Goal: Information Seeking & Learning: Learn about a topic

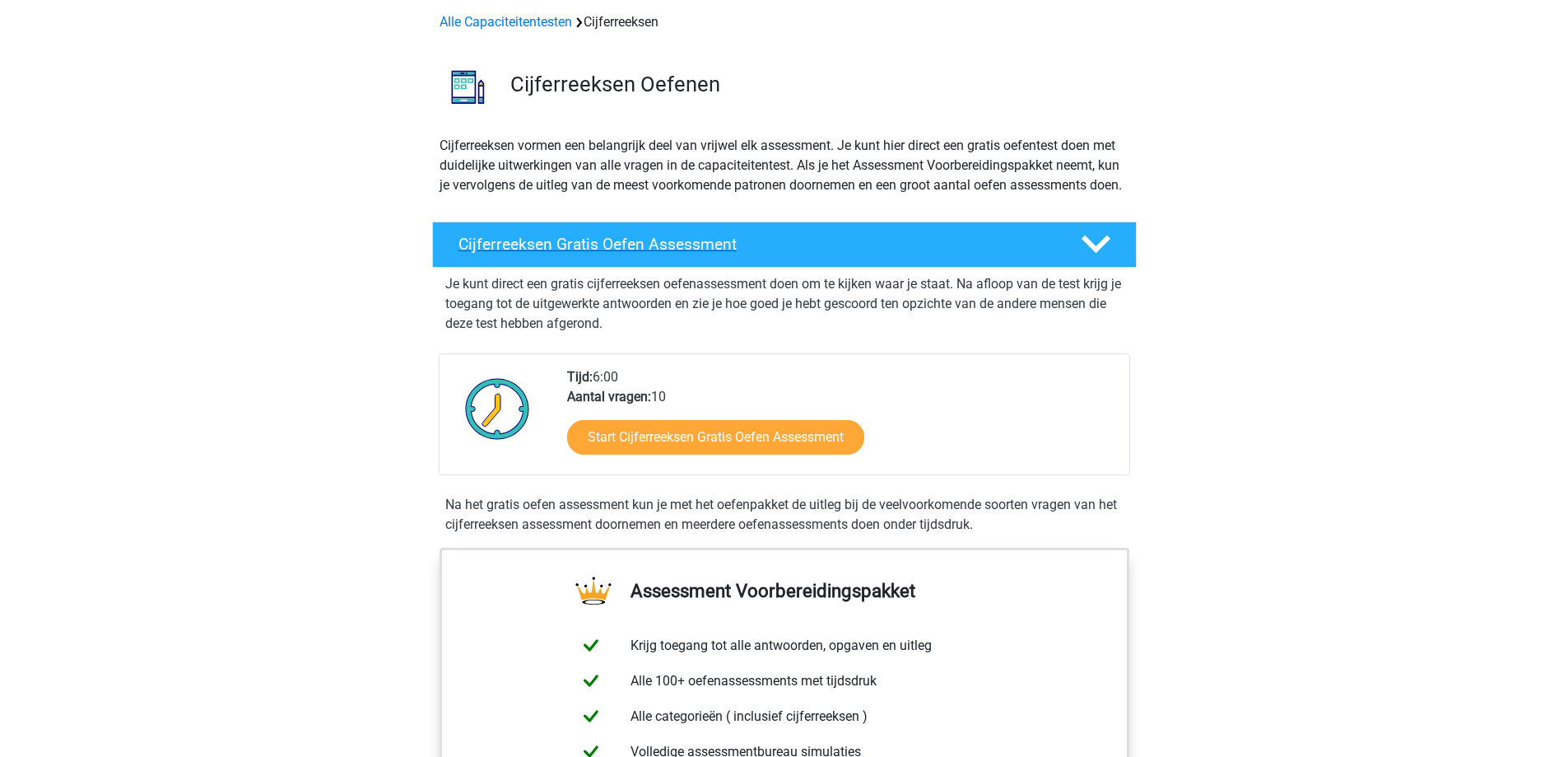
scroll to position [165, 0]
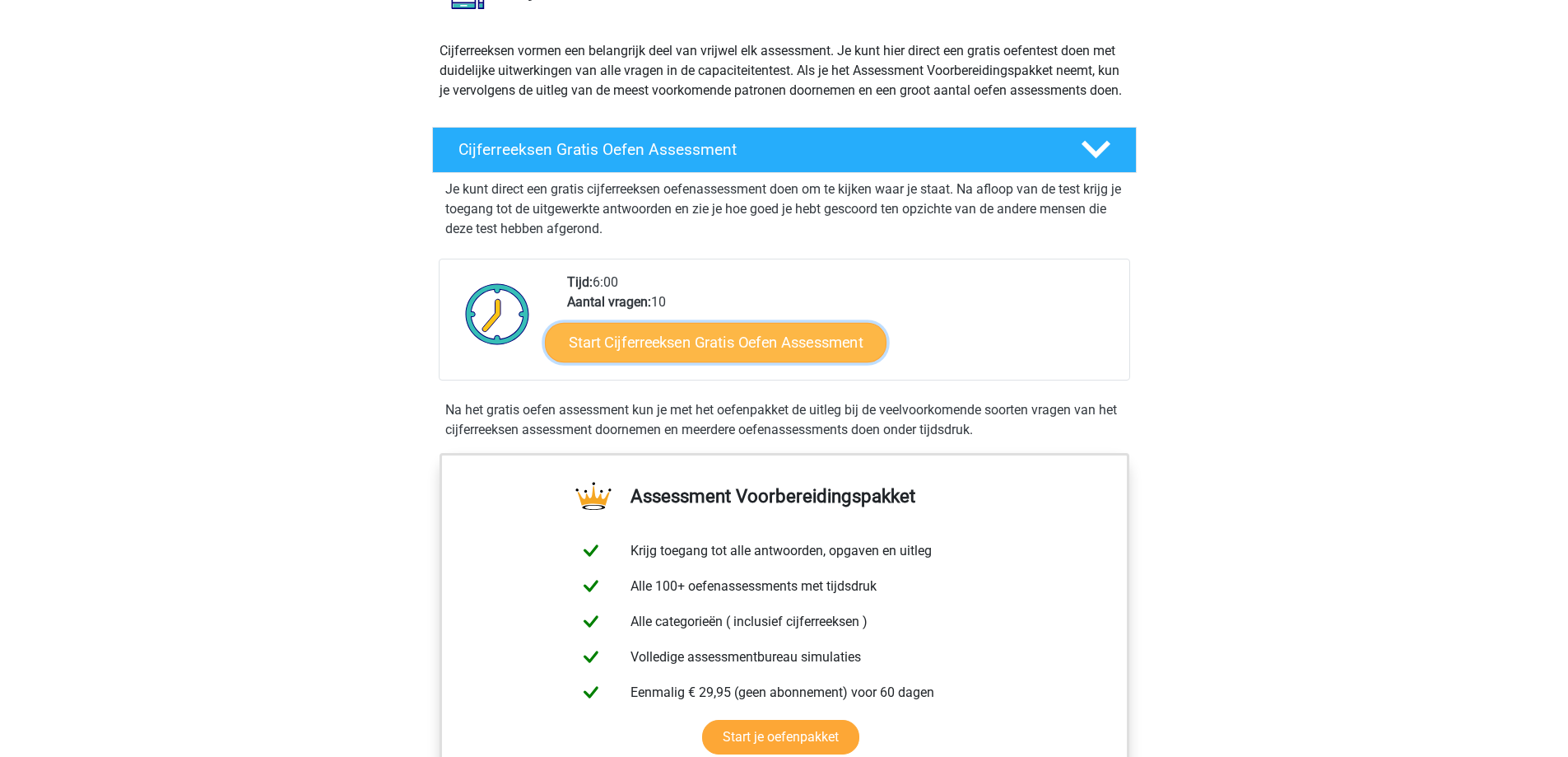
click at [685, 354] on link "Start Cijferreeksen Gratis Oefen Assessment" at bounding box center [716, 341] width 342 height 39
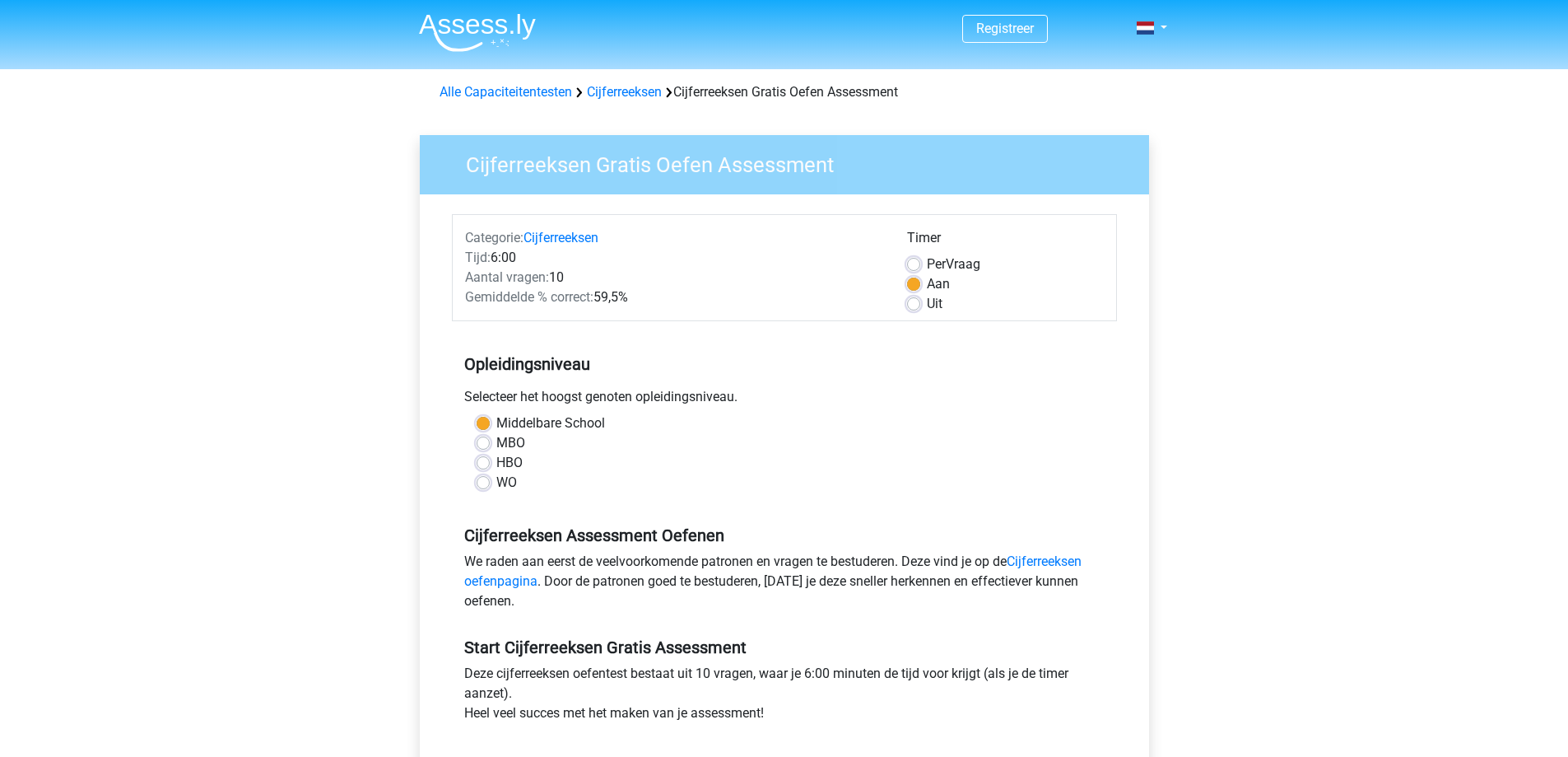
scroll to position [329, 0]
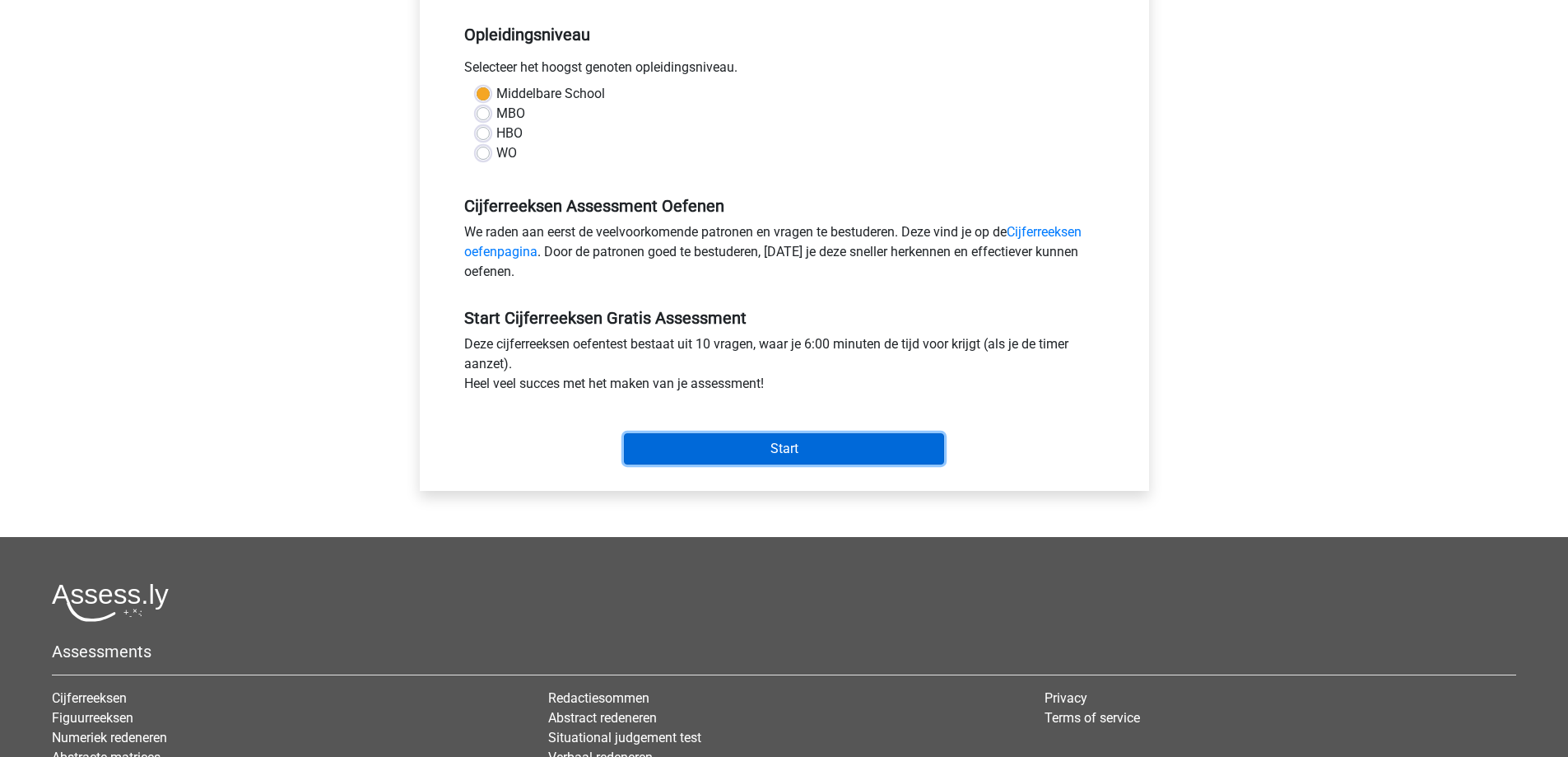
click at [830, 460] on input "Start" at bounding box center [783, 449] width 320 height 31
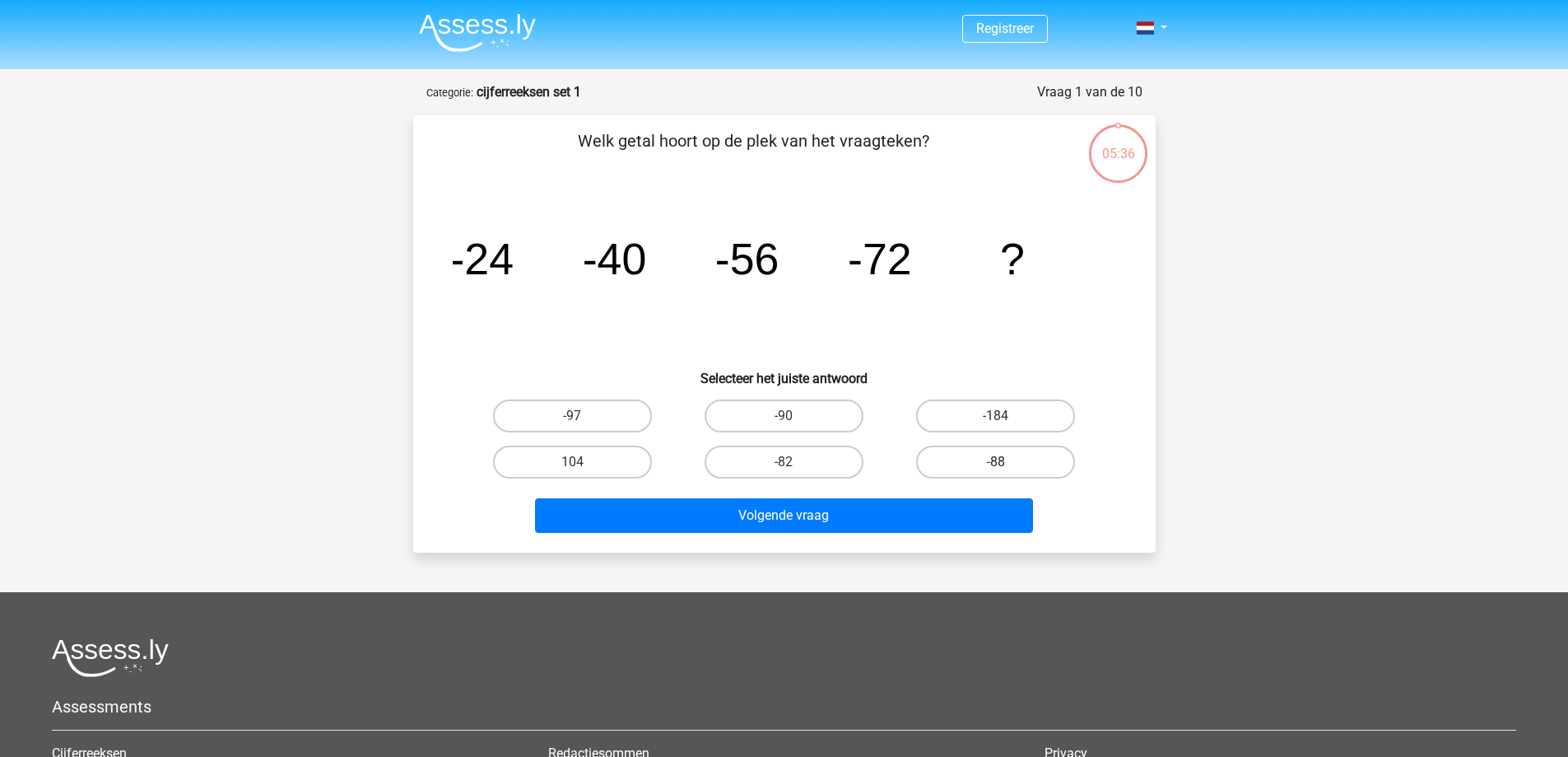
click at [943, 464] on label "-88" at bounding box center [995, 461] width 159 height 33
click at [995, 464] on input "-88" at bounding box center [1001, 467] width 11 height 11
radio input "true"
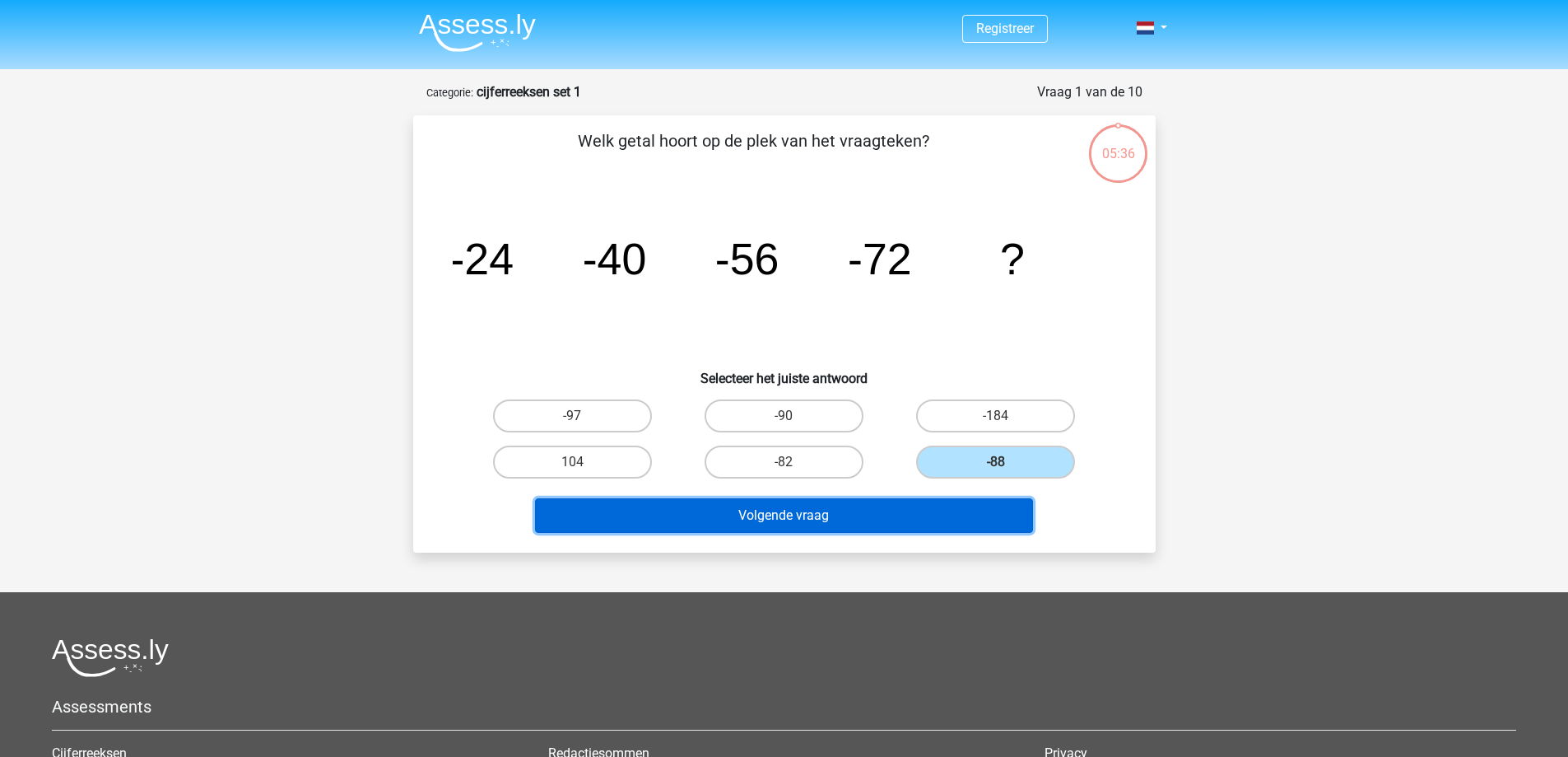
click at [922, 519] on button "Volgende vraag" at bounding box center [784, 515] width 498 height 35
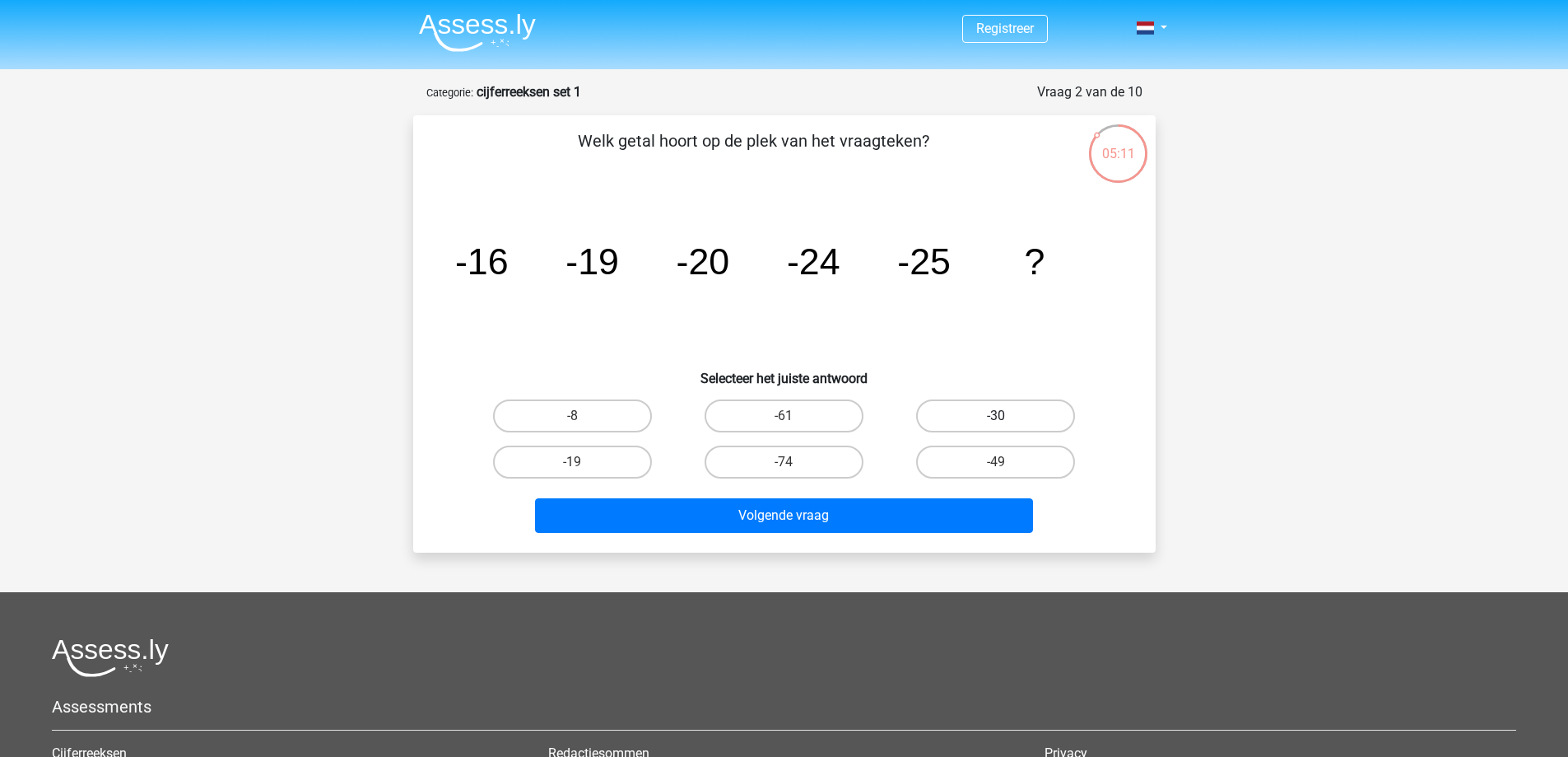
click at [959, 409] on label "-30" at bounding box center [995, 416] width 159 height 33
click at [995, 416] on input "-30" at bounding box center [1001, 421] width 11 height 11
radio input "true"
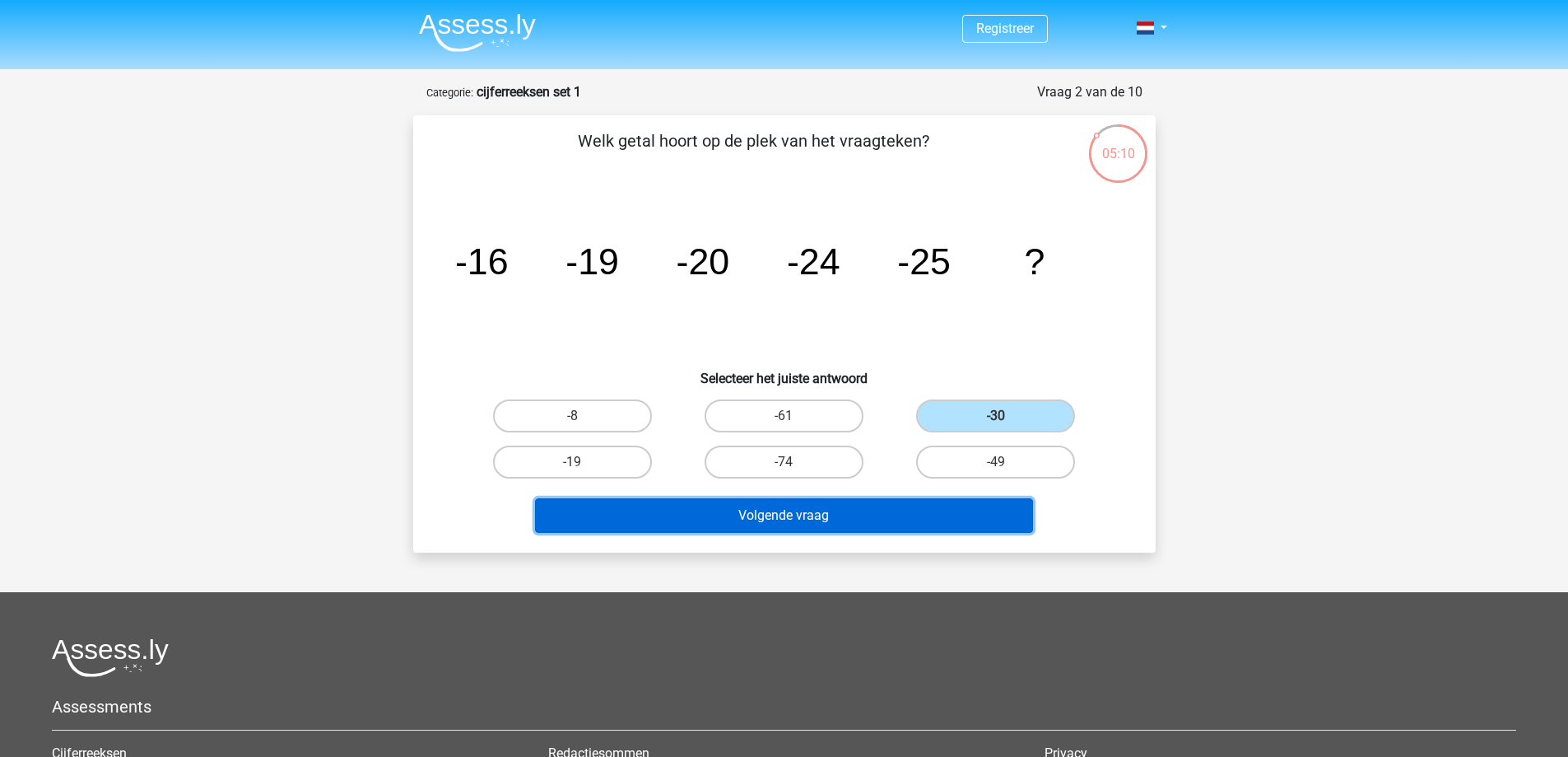
click at [976, 528] on button "Volgende vraag" at bounding box center [784, 515] width 498 height 35
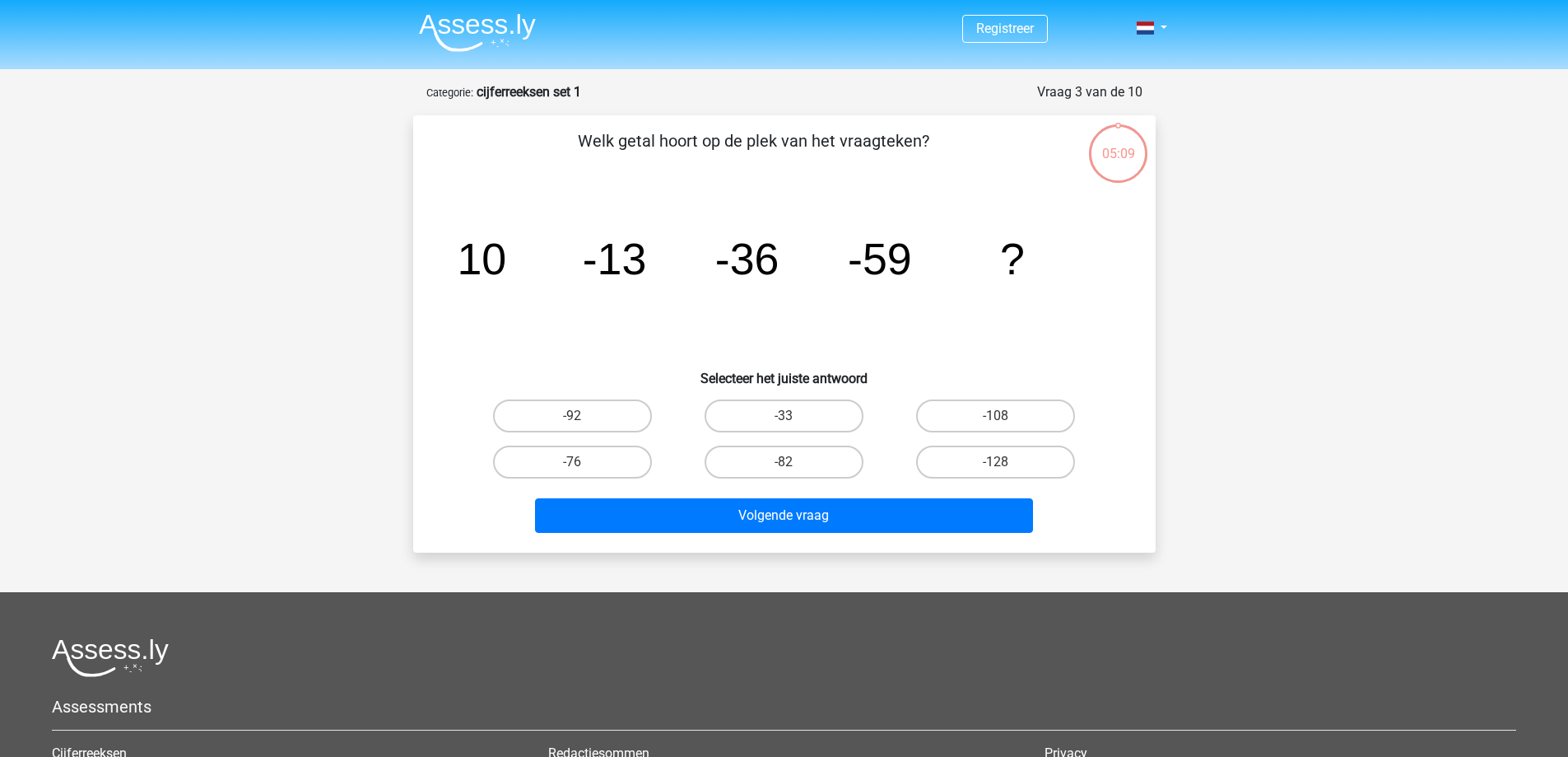
scroll to position [82, 0]
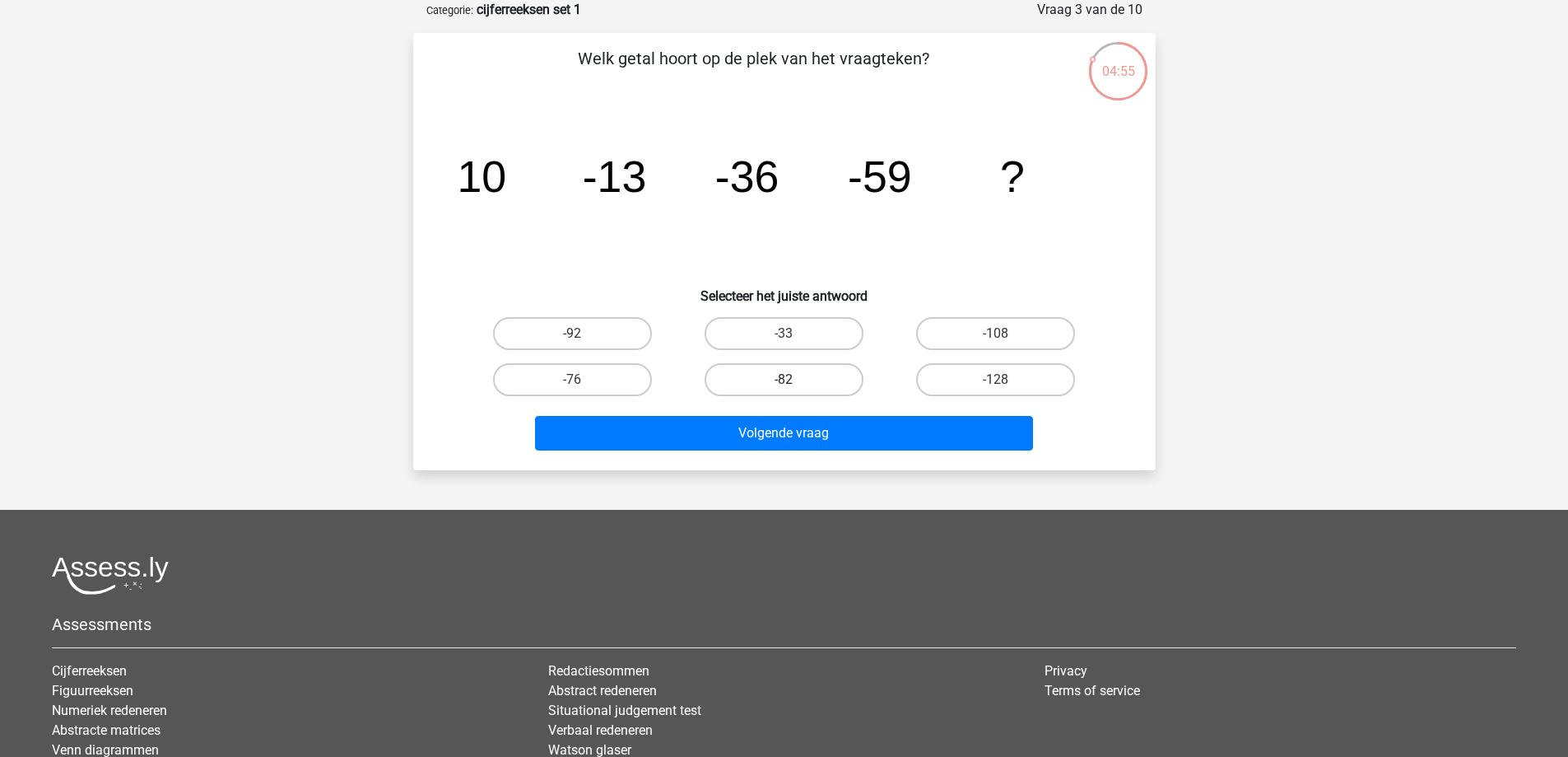
click at [731, 385] on label "-82" at bounding box center [784, 379] width 159 height 33
click at [783, 385] on input "-82" at bounding box center [789, 385] width 11 height 11
radio input "true"
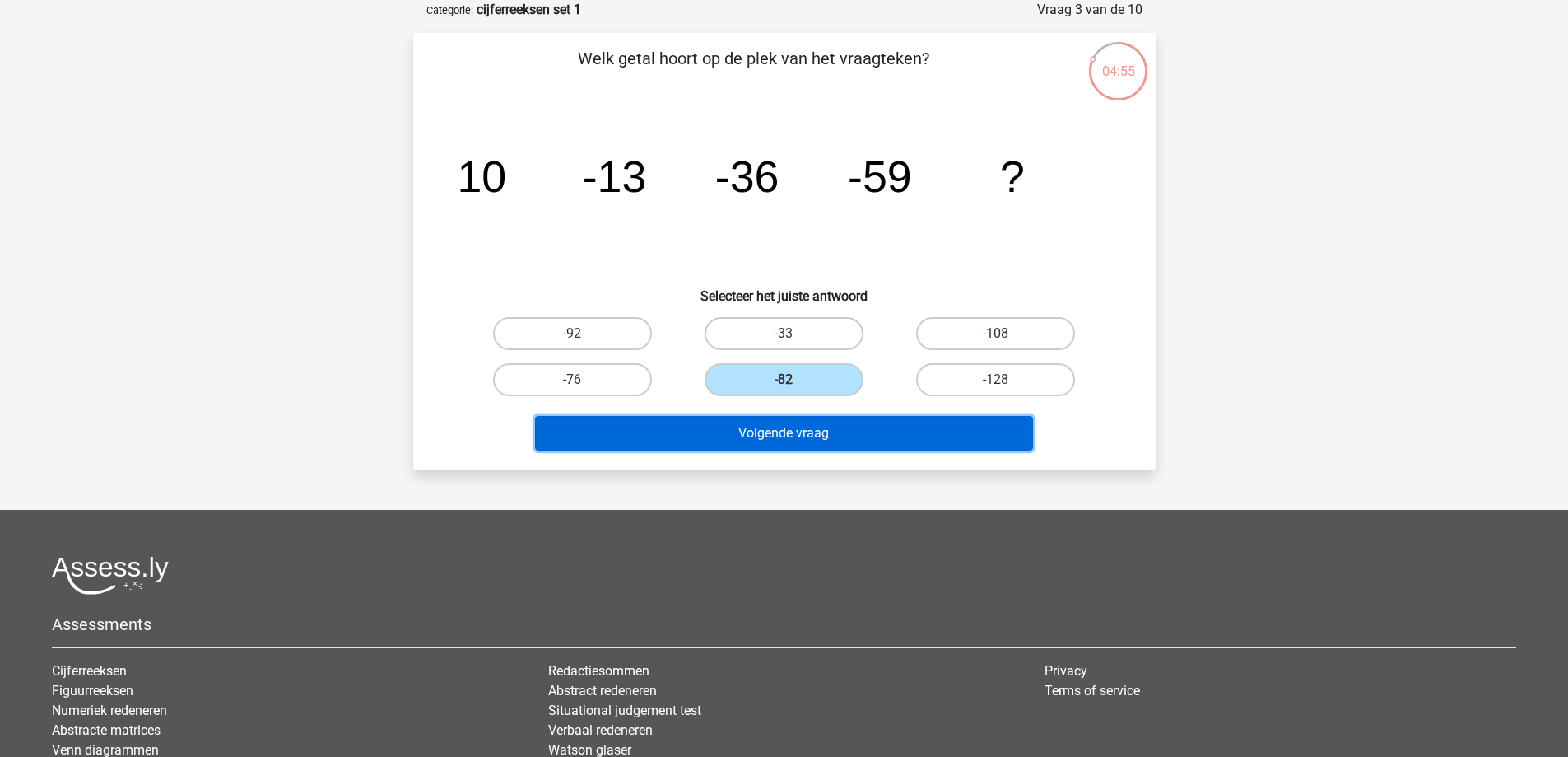
click at [756, 420] on button "Volgende vraag" at bounding box center [784, 433] width 498 height 35
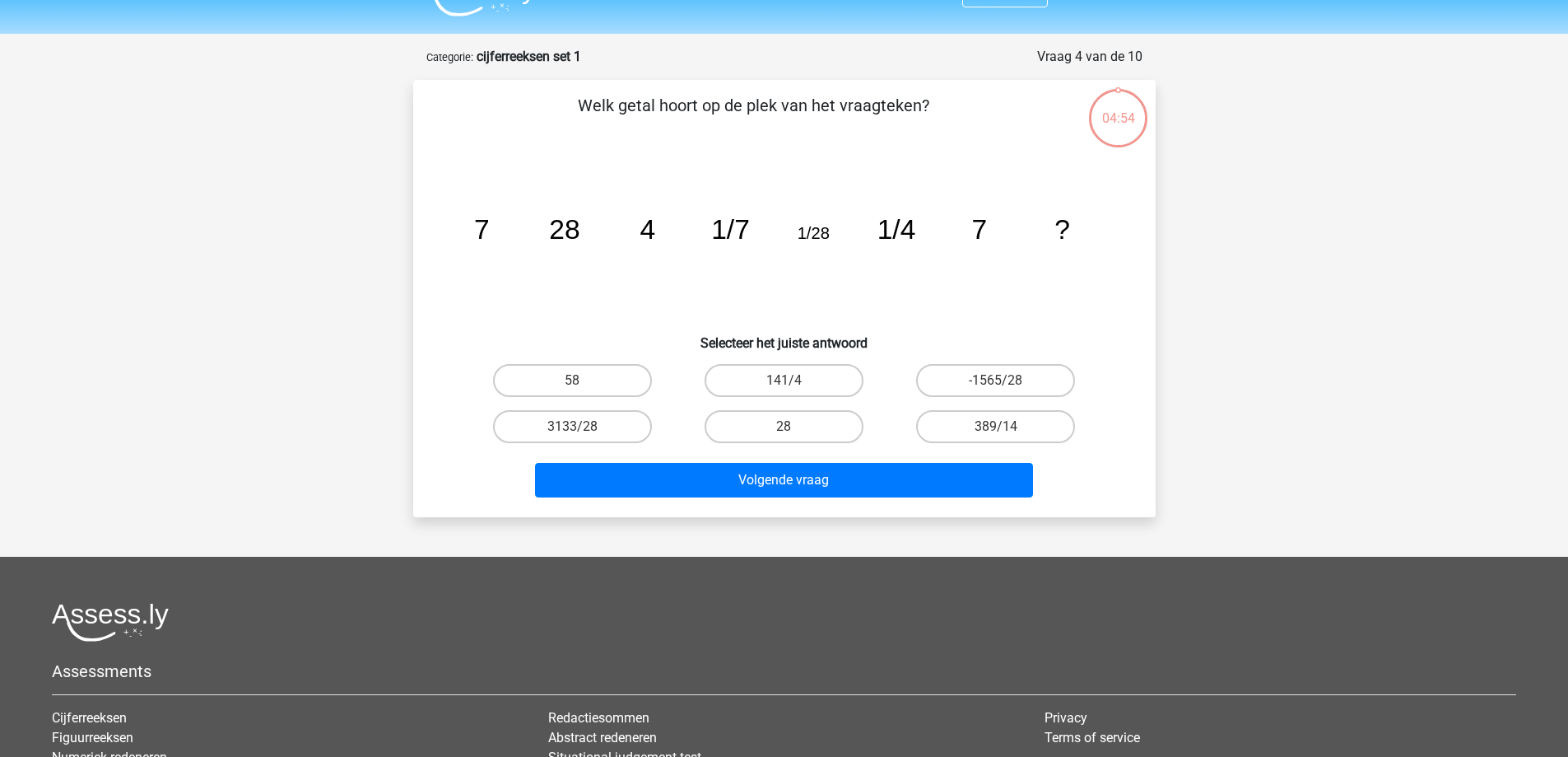
scroll to position [0, 0]
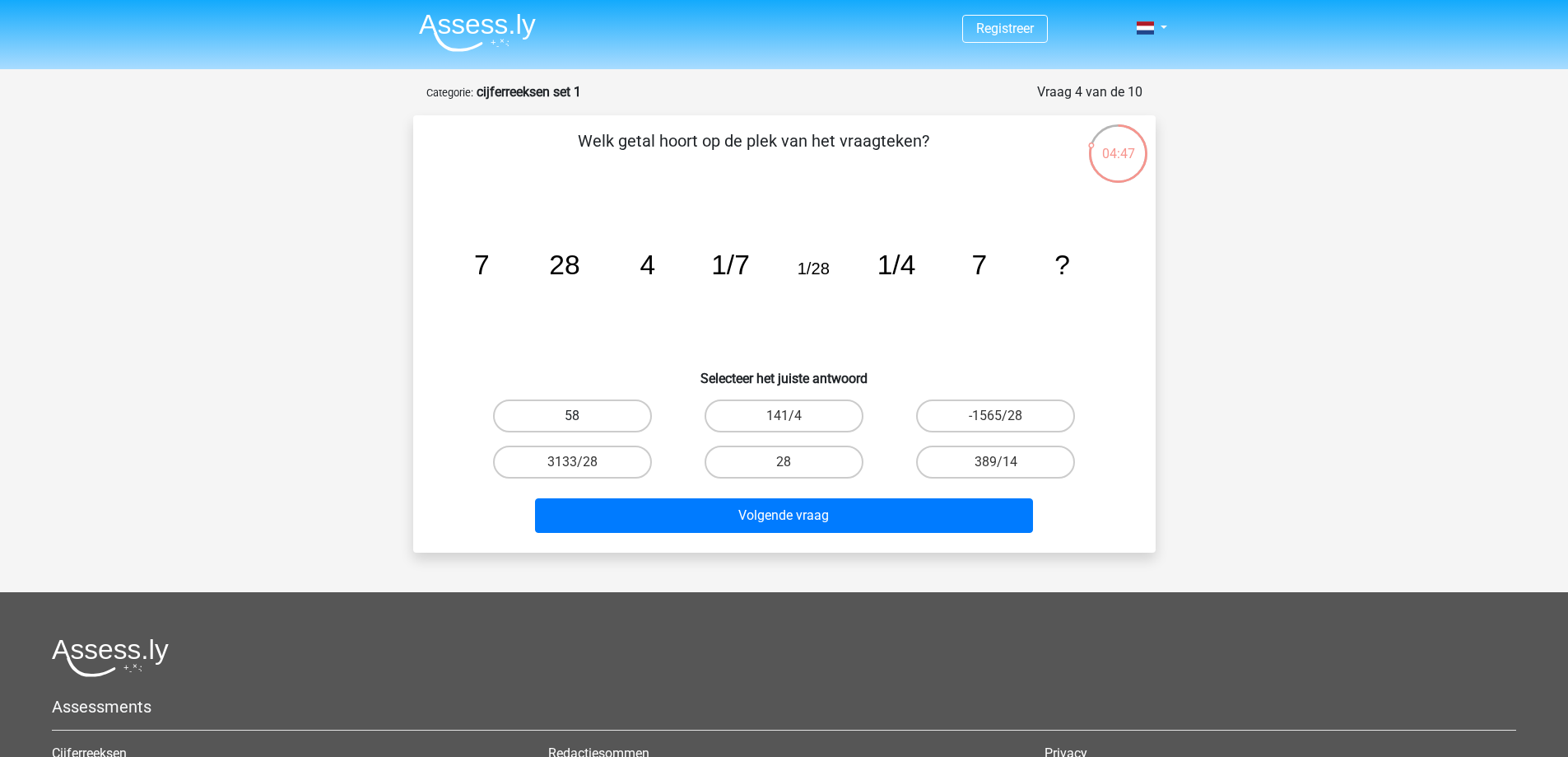
click at [626, 406] on label "58" at bounding box center [573, 416] width 159 height 33
click at [583, 416] on input "58" at bounding box center [577, 421] width 11 height 11
radio input "true"
click at [677, 492] on div "Volgende vraag" at bounding box center [784, 513] width 689 height 55
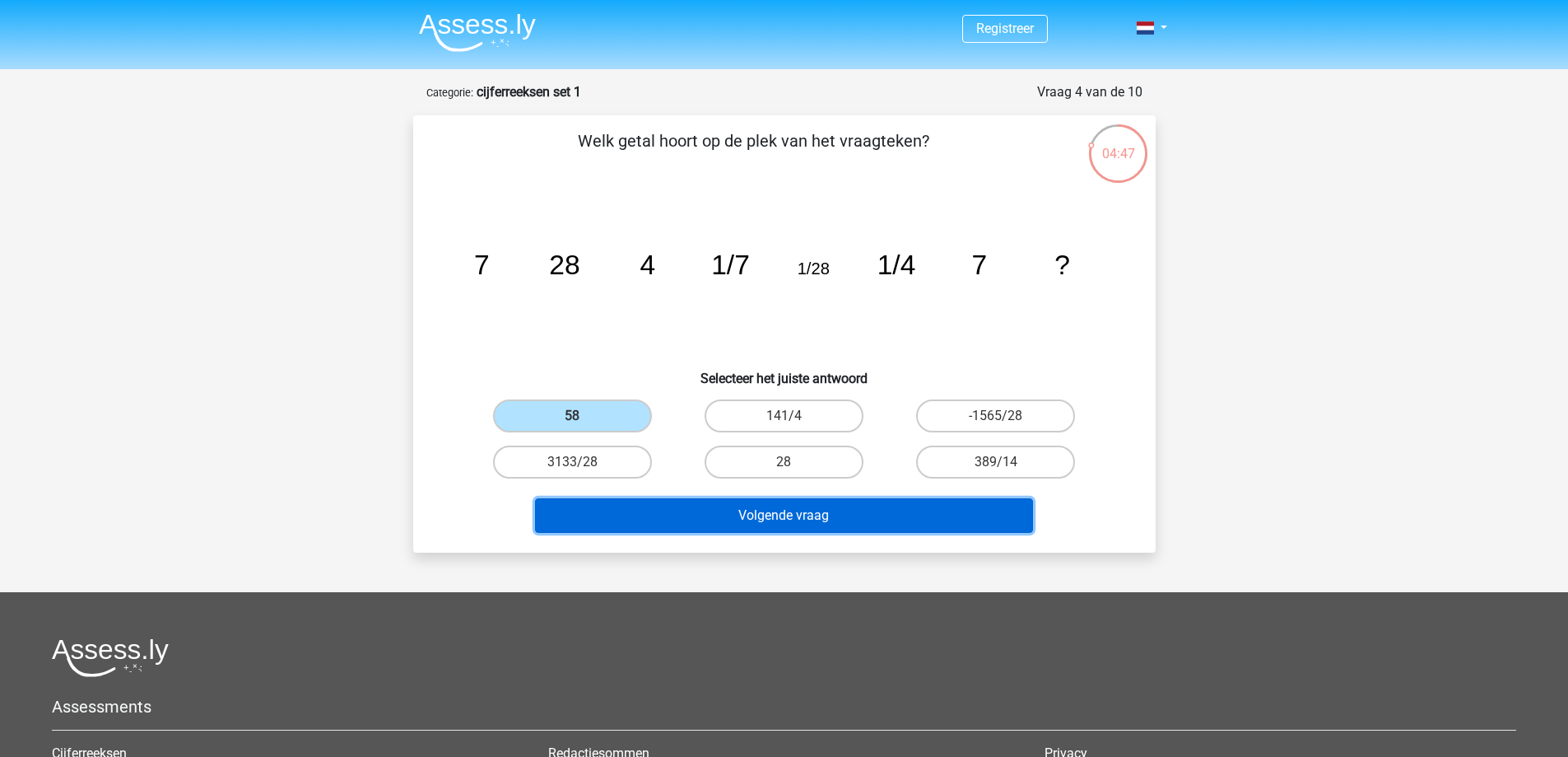
click at [677, 498] on button "Volgende vraag" at bounding box center [784, 515] width 498 height 35
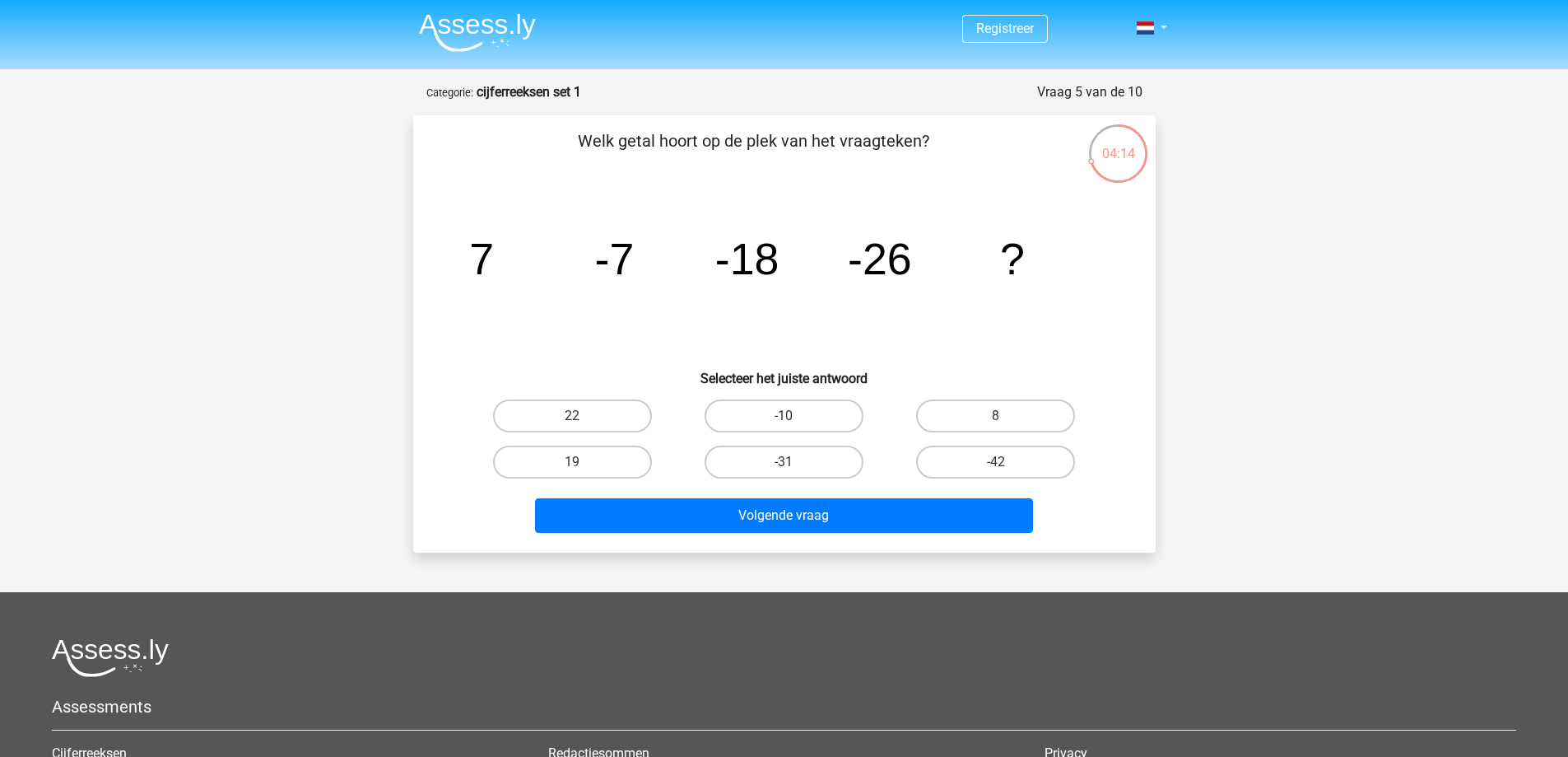
click at [789, 470] on input "-31" at bounding box center [789, 467] width 11 height 11
radio input "true"
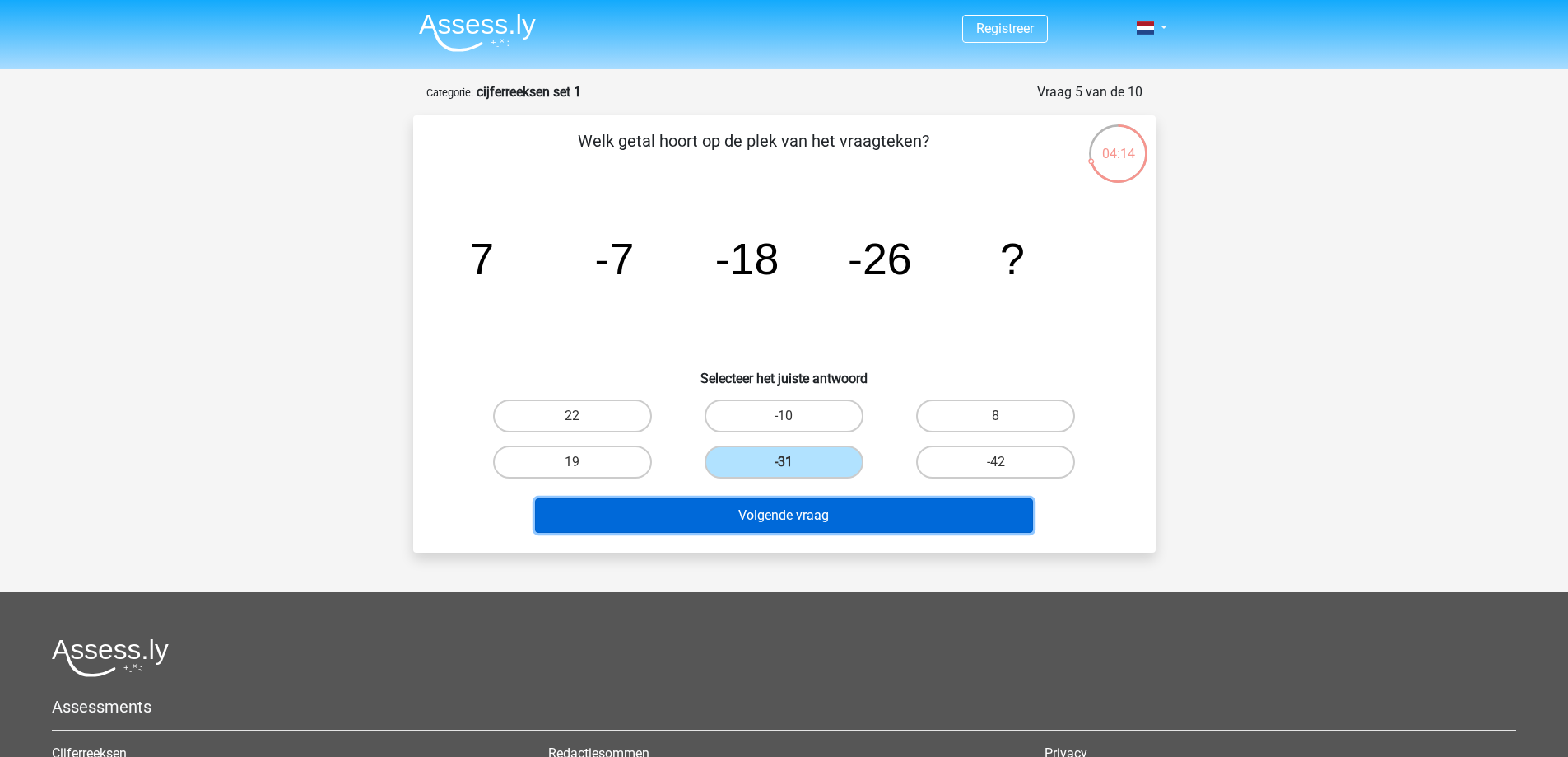
click at [796, 509] on button "Volgende vraag" at bounding box center [784, 515] width 498 height 35
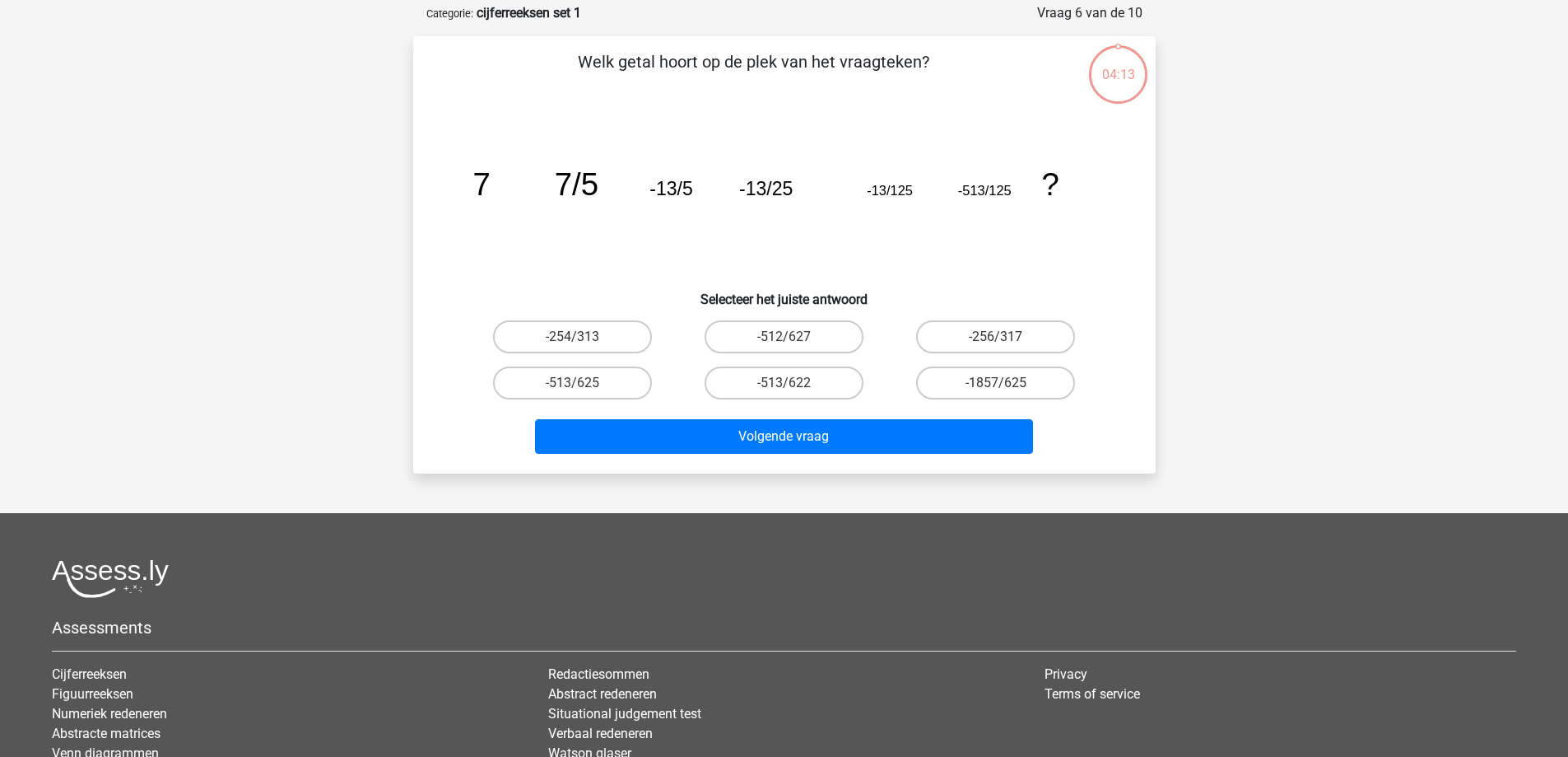
scroll to position [82, 0]
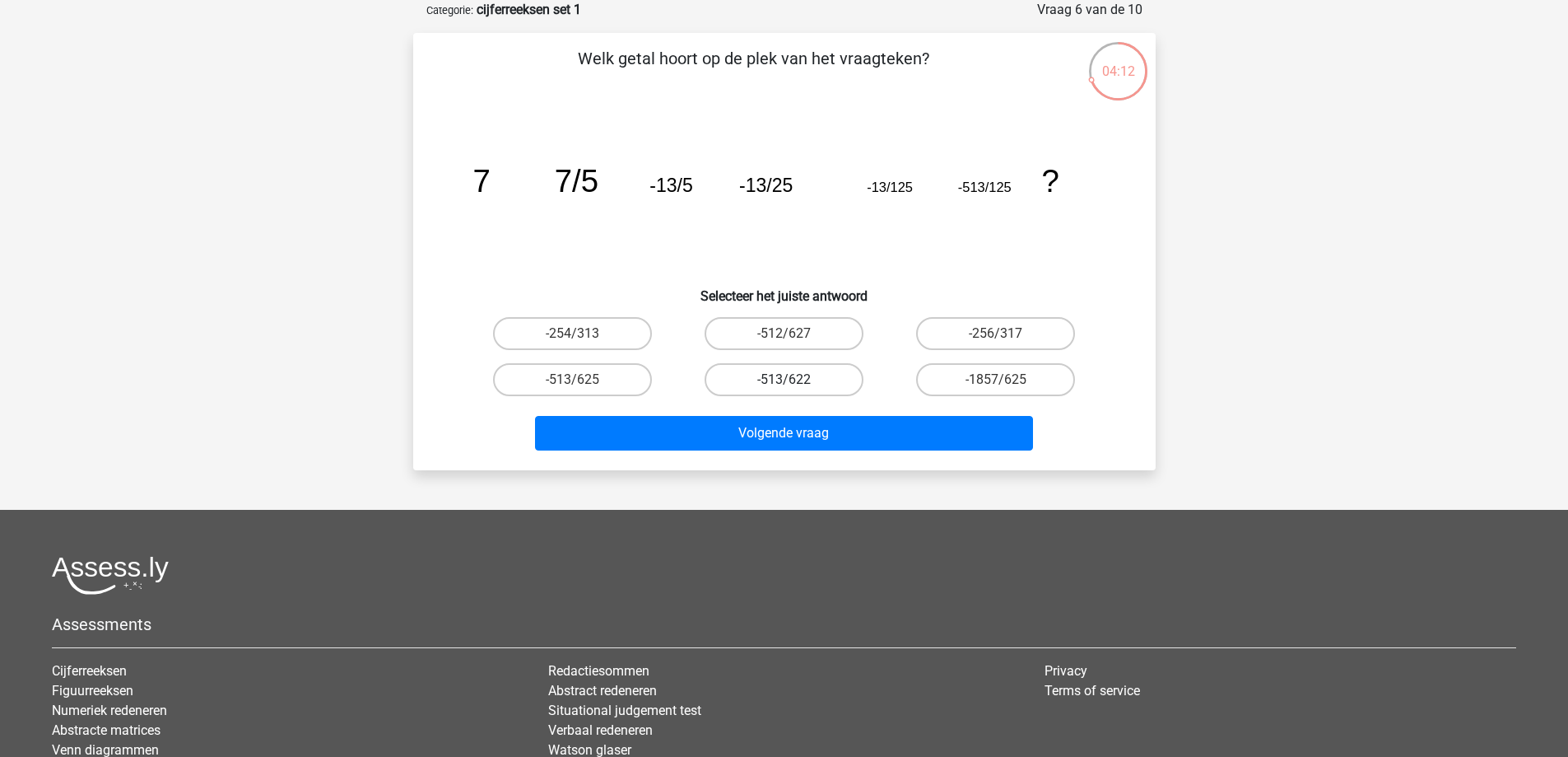
drag, startPoint x: 757, startPoint y: 338, endPoint x: 757, endPoint y: 393, distance: 55.0
click at [757, 339] on label "-512/627" at bounding box center [784, 334] width 159 height 33
click at [783, 339] on input "-512/627" at bounding box center [789, 339] width 11 height 11
radio input "true"
click at [757, 409] on div "Volgende vraag" at bounding box center [784, 430] width 689 height 55
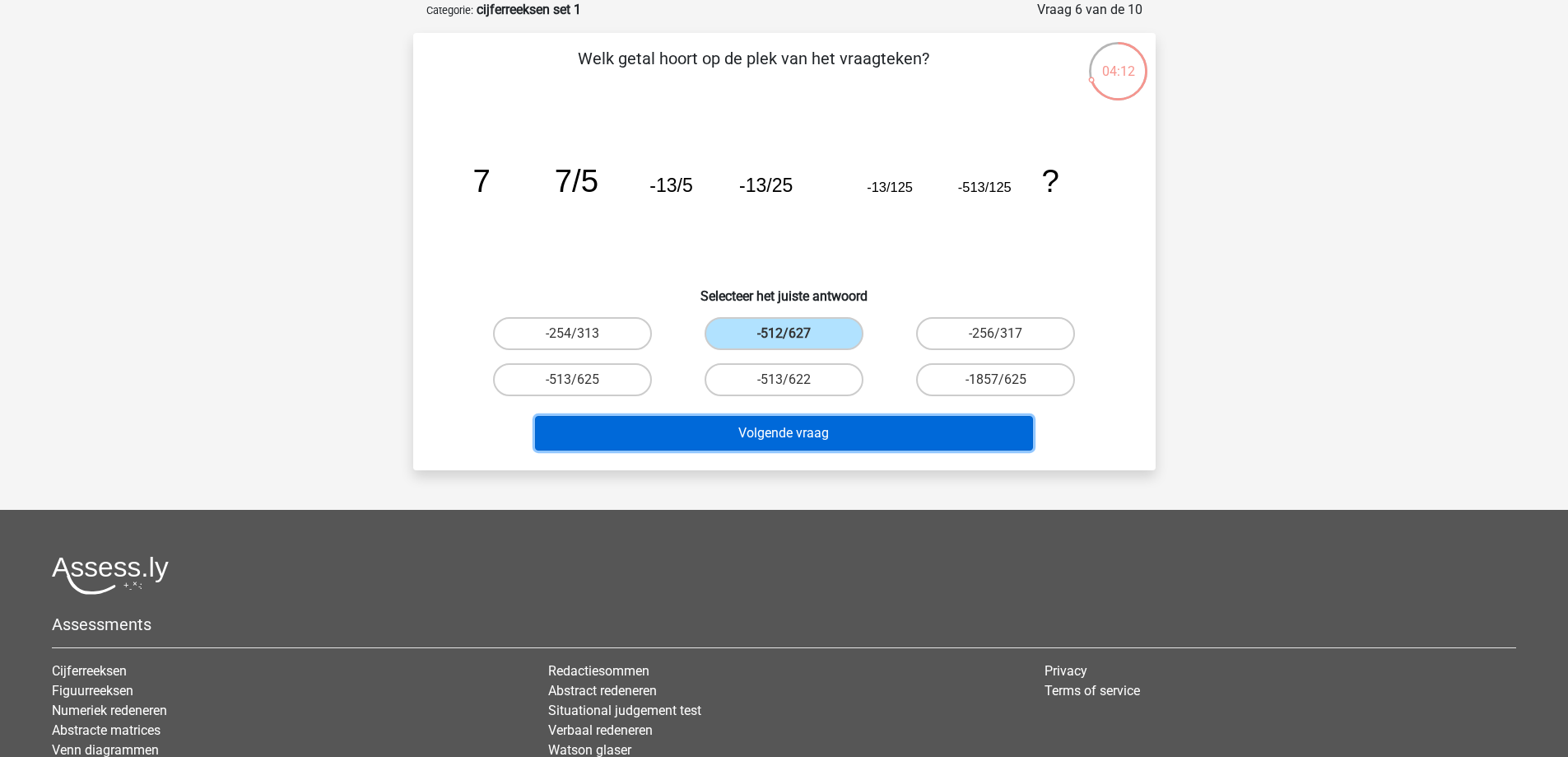
click at [757, 418] on button "Volgende vraag" at bounding box center [784, 433] width 498 height 35
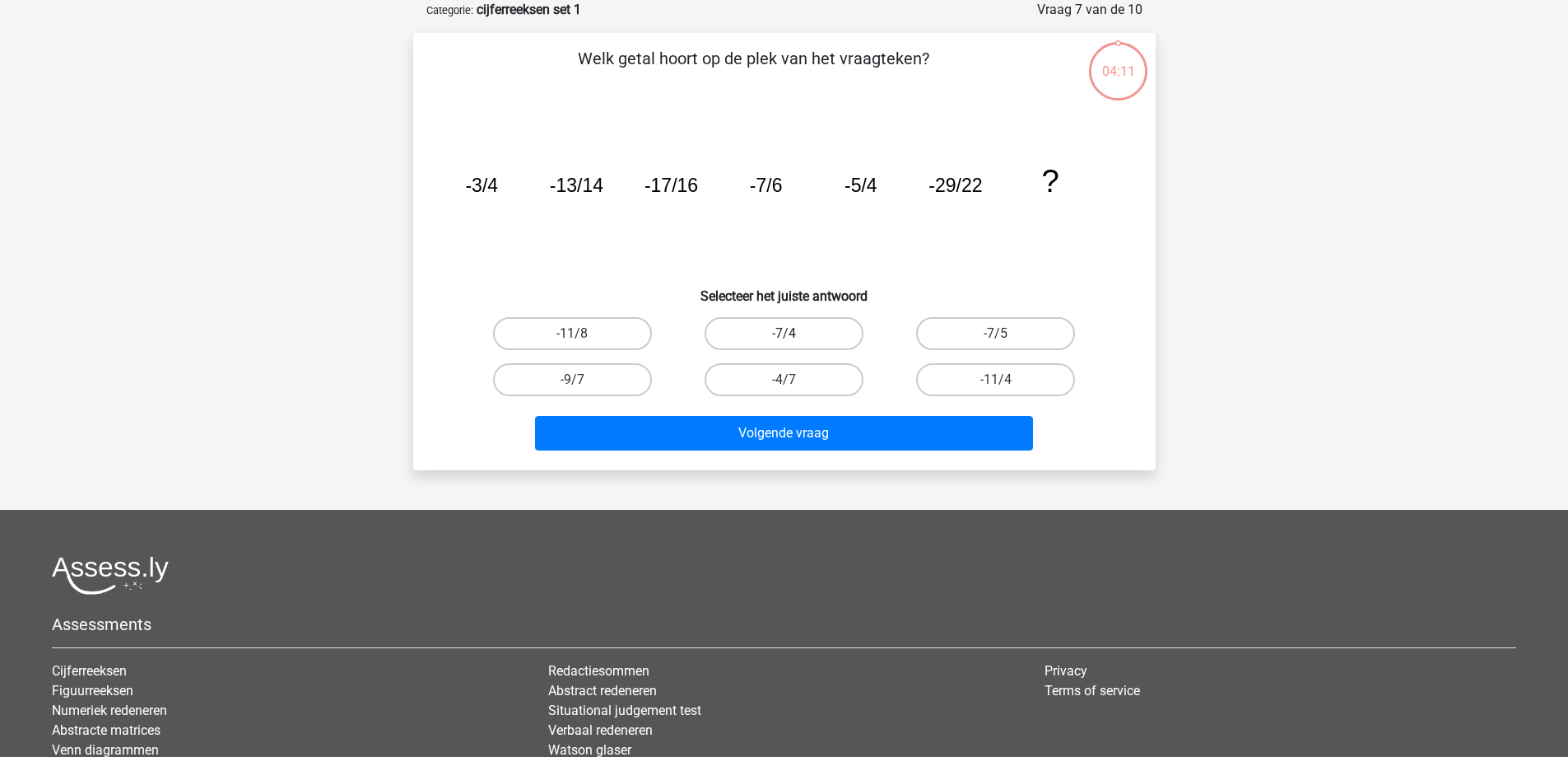
click at [765, 333] on label "-7/4" at bounding box center [784, 334] width 159 height 33
click at [783, 334] on input "-7/4" at bounding box center [789, 339] width 11 height 11
radio input "true"
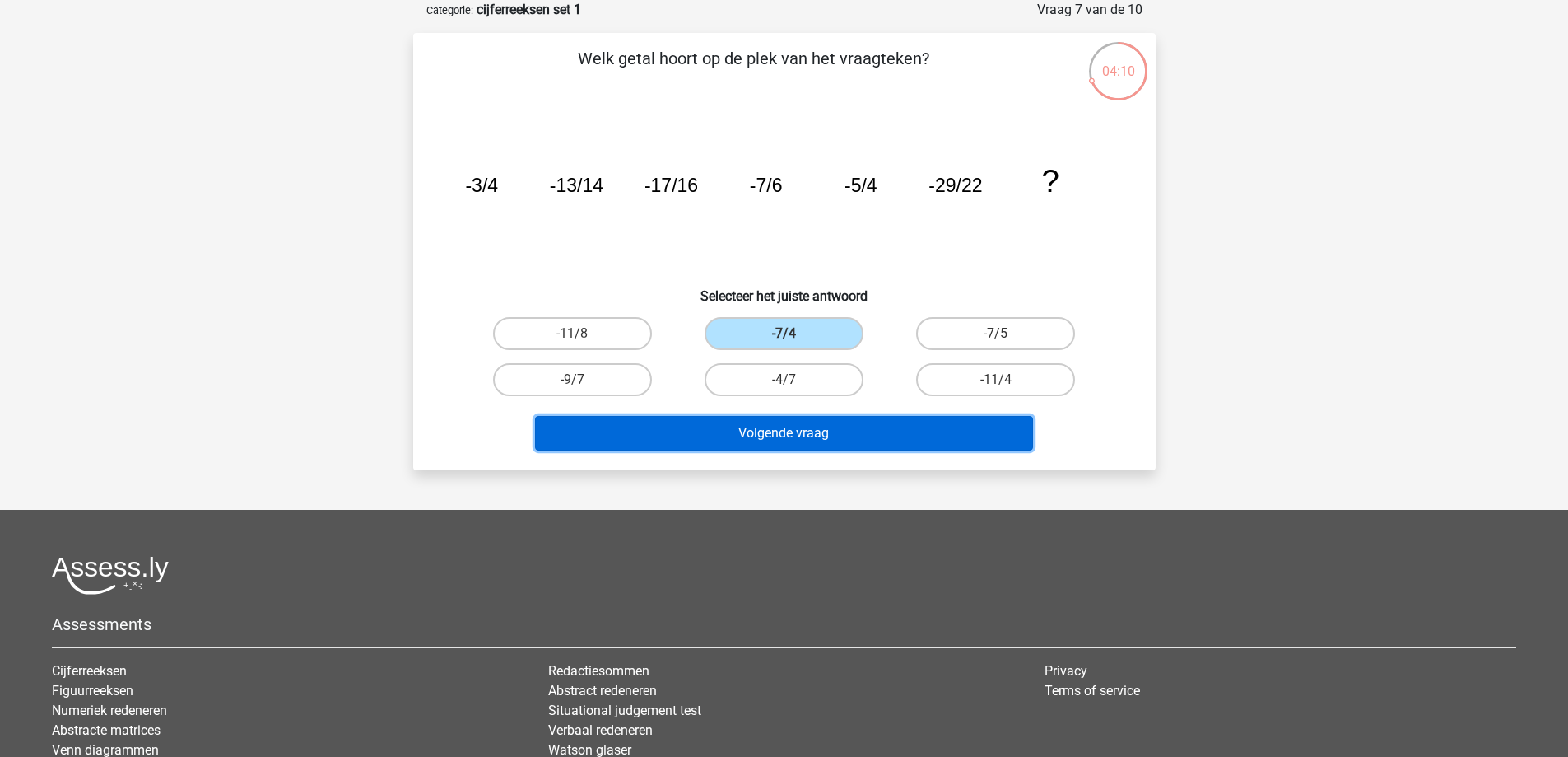
click at [769, 420] on button "Volgende vraag" at bounding box center [784, 433] width 498 height 35
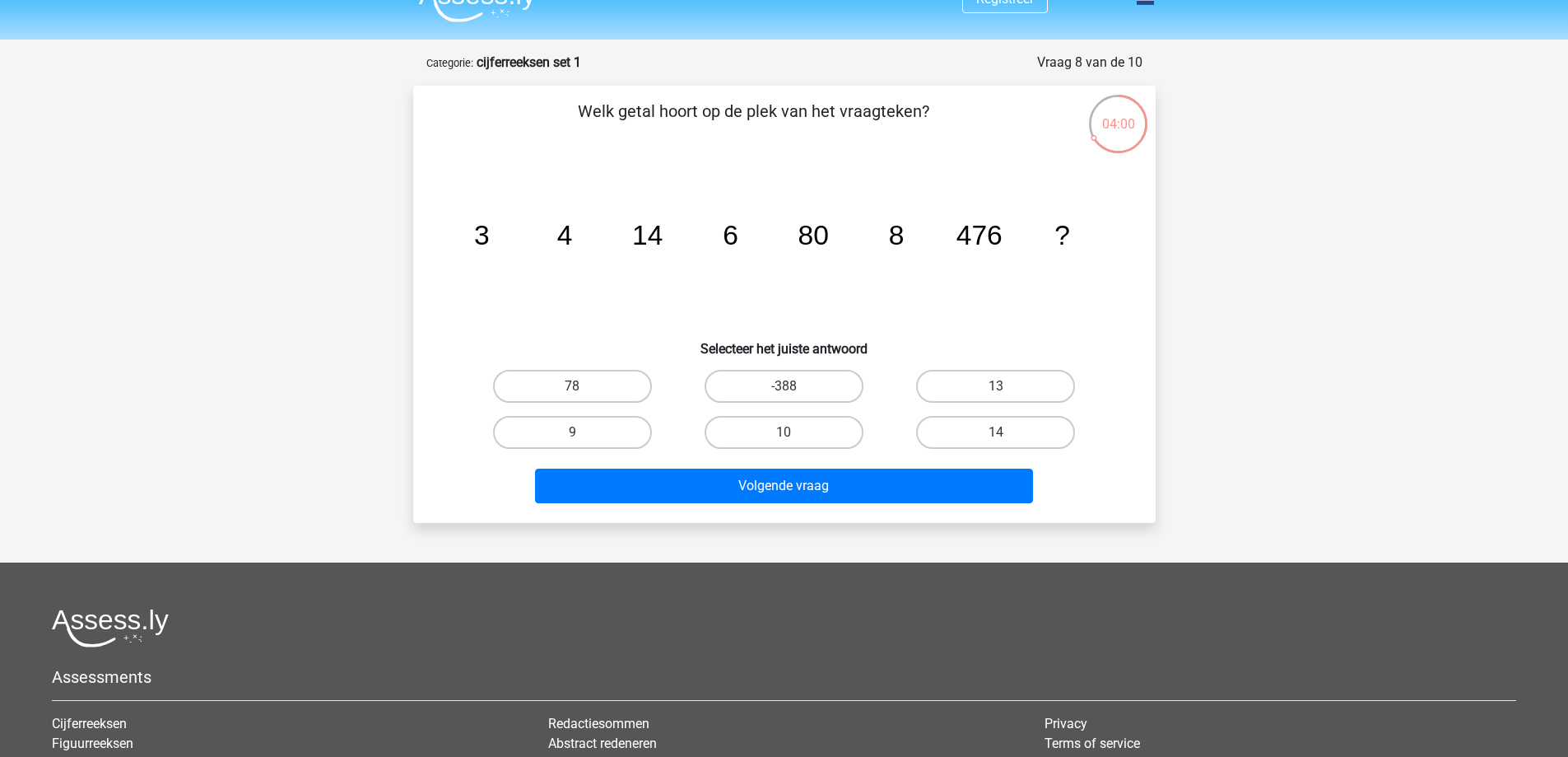
scroll to position [0, 0]
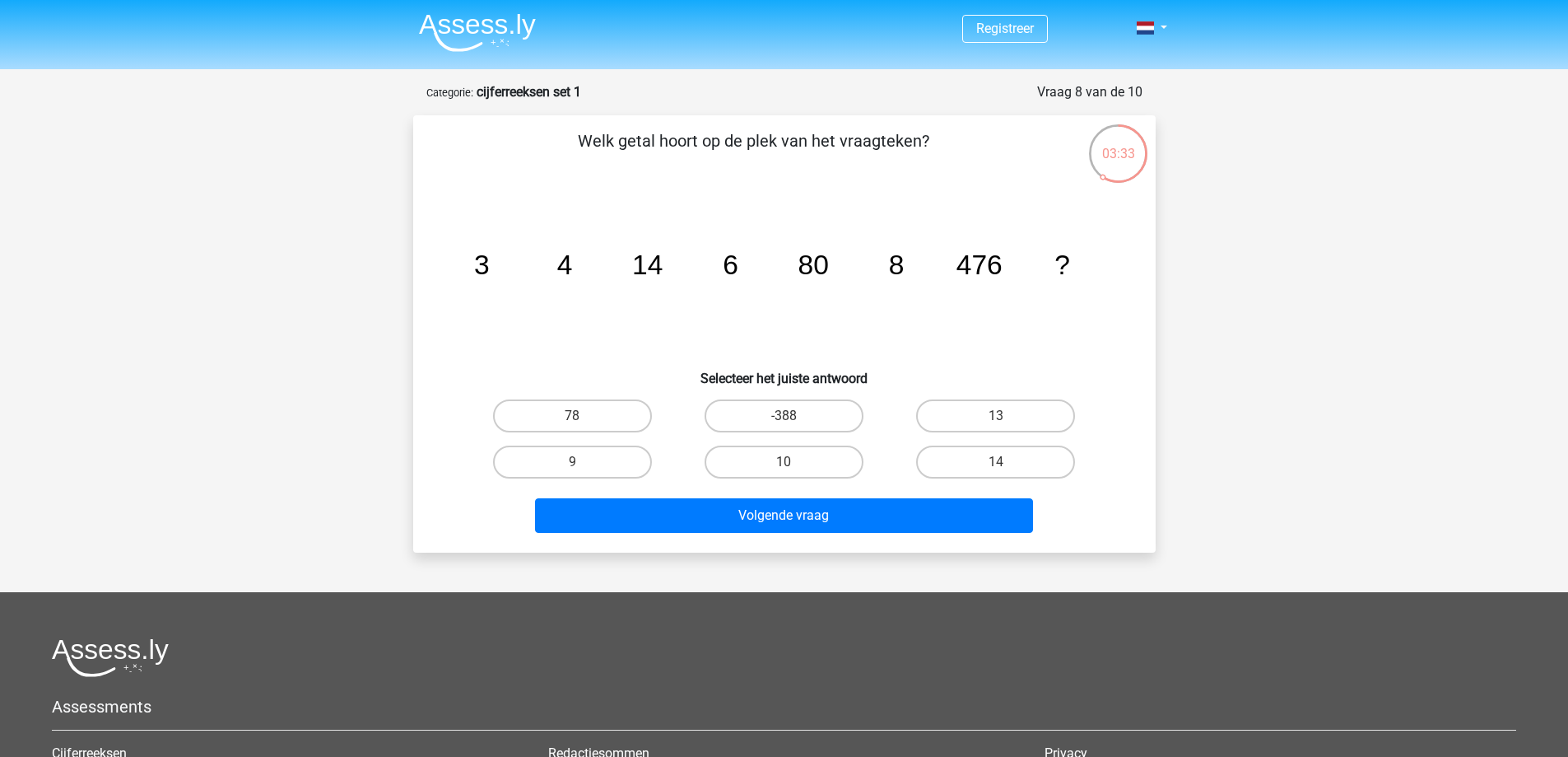
click at [658, 414] on div "78" at bounding box center [573, 416] width 199 height 33
click at [628, 418] on label "78" at bounding box center [573, 416] width 159 height 33
click at [583, 418] on input "78" at bounding box center [577, 421] width 11 height 11
radio input "true"
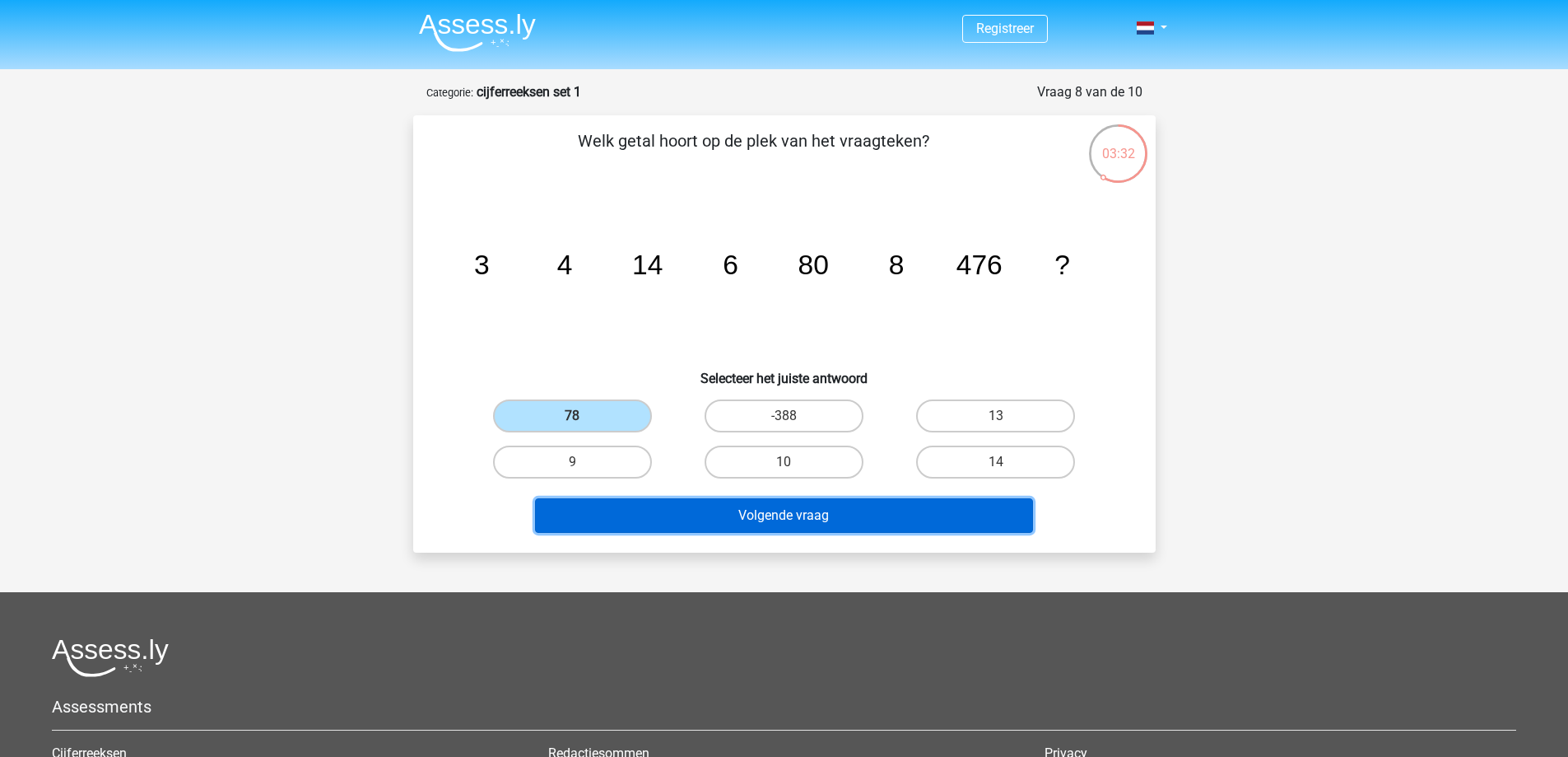
click at [676, 518] on button "Volgende vraag" at bounding box center [784, 515] width 498 height 35
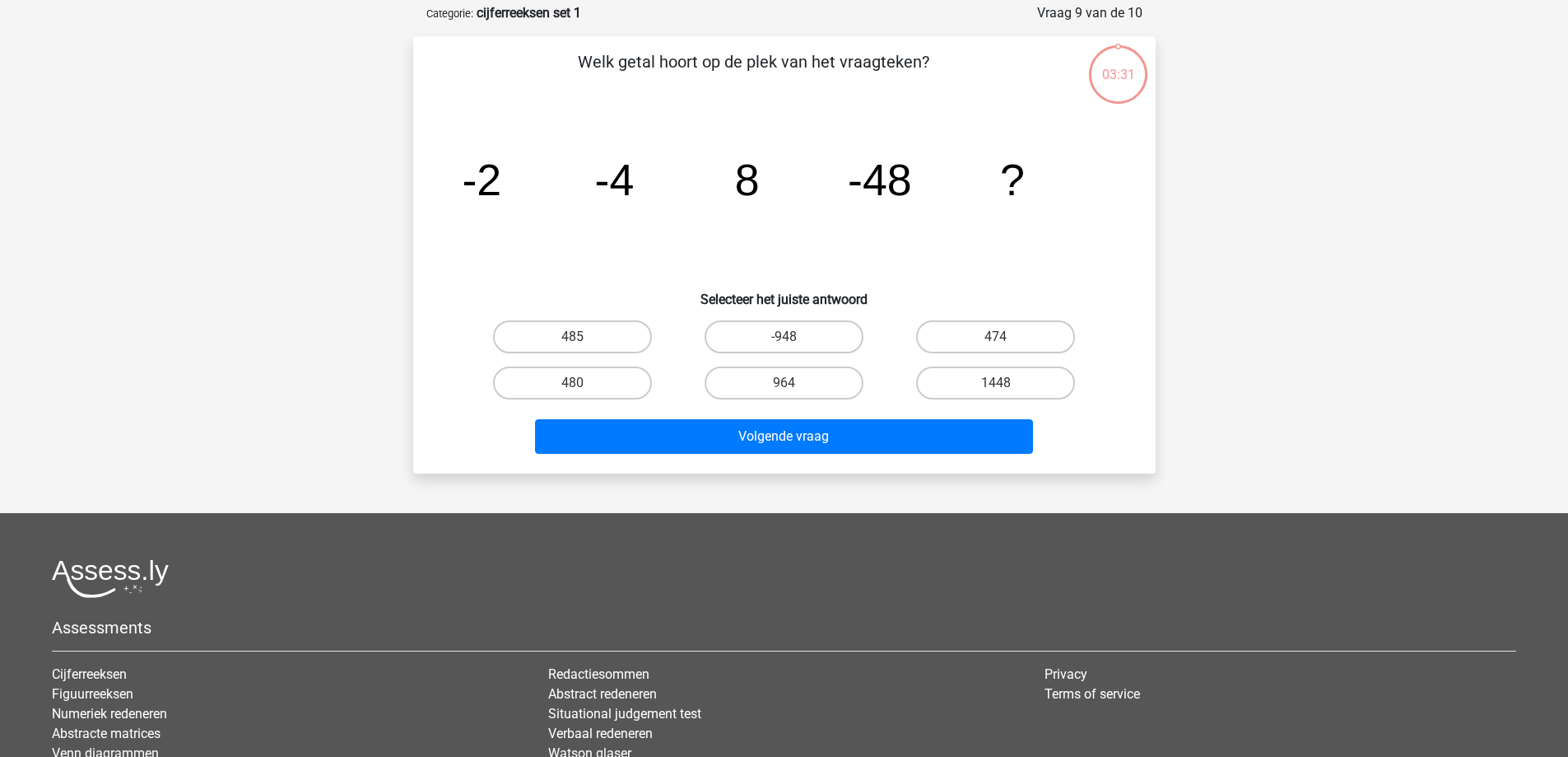
scroll to position [82, 0]
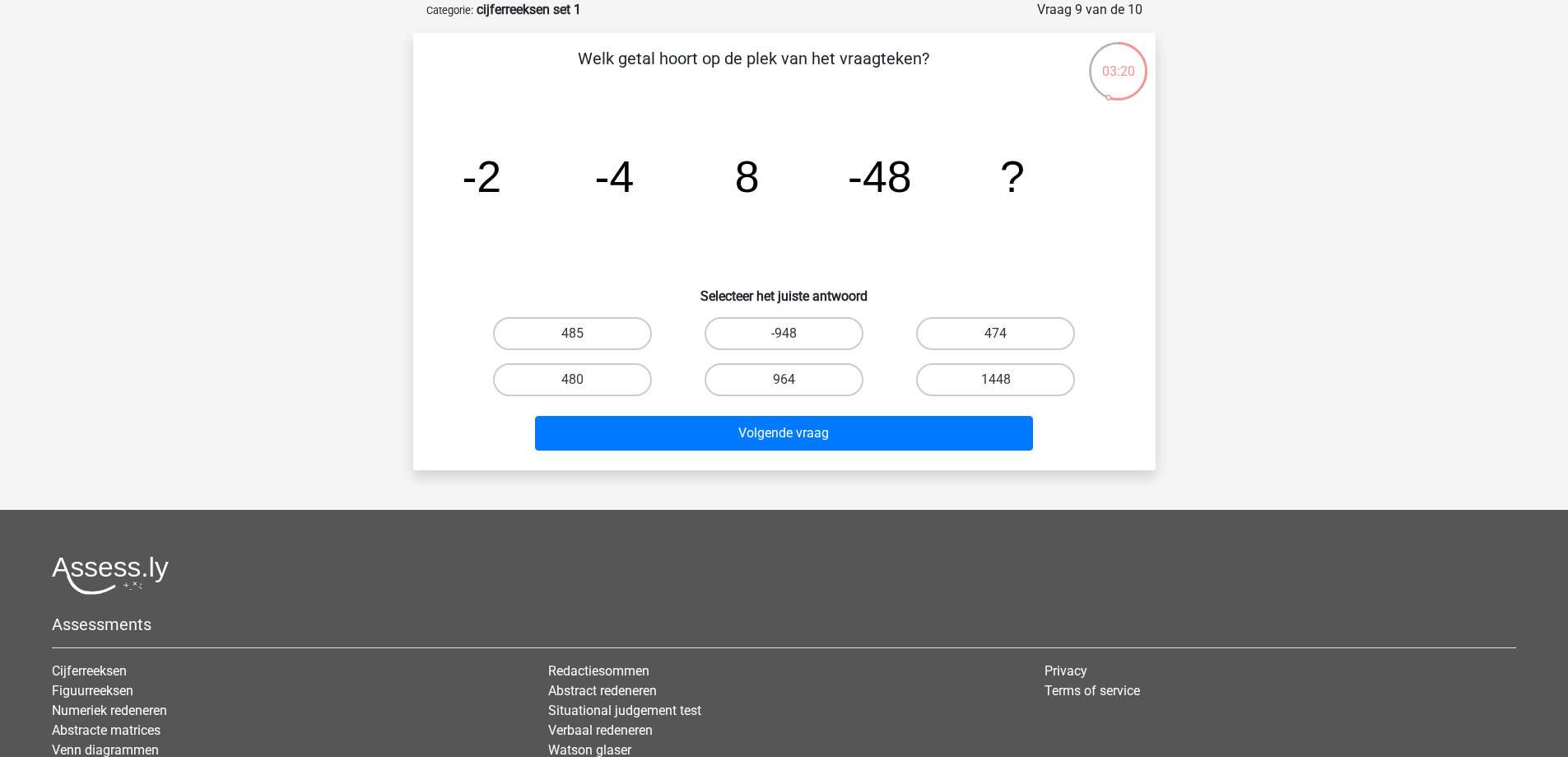
drag, startPoint x: 620, startPoint y: 377, endPoint x: 647, endPoint y: 409, distance: 41.9
click at [620, 377] on label "480" at bounding box center [573, 379] width 159 height 33
click at [583, 379] on input "480" at bounding box center [577, 385] width 11 height 11
radio input "true"
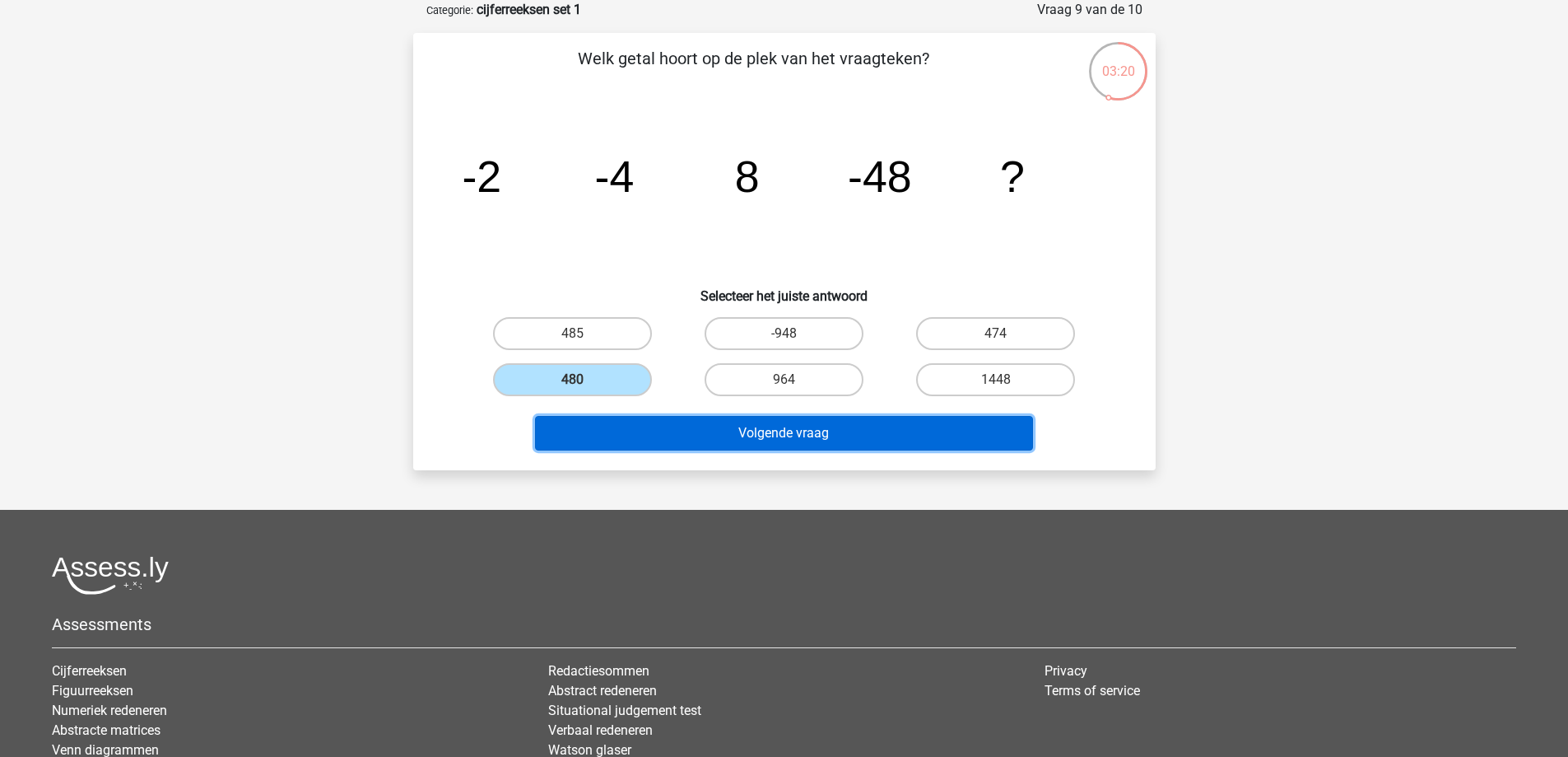
click at [658, 419] on button "Volgende vraag" at bounding box center [784, 433] width 498 height 35
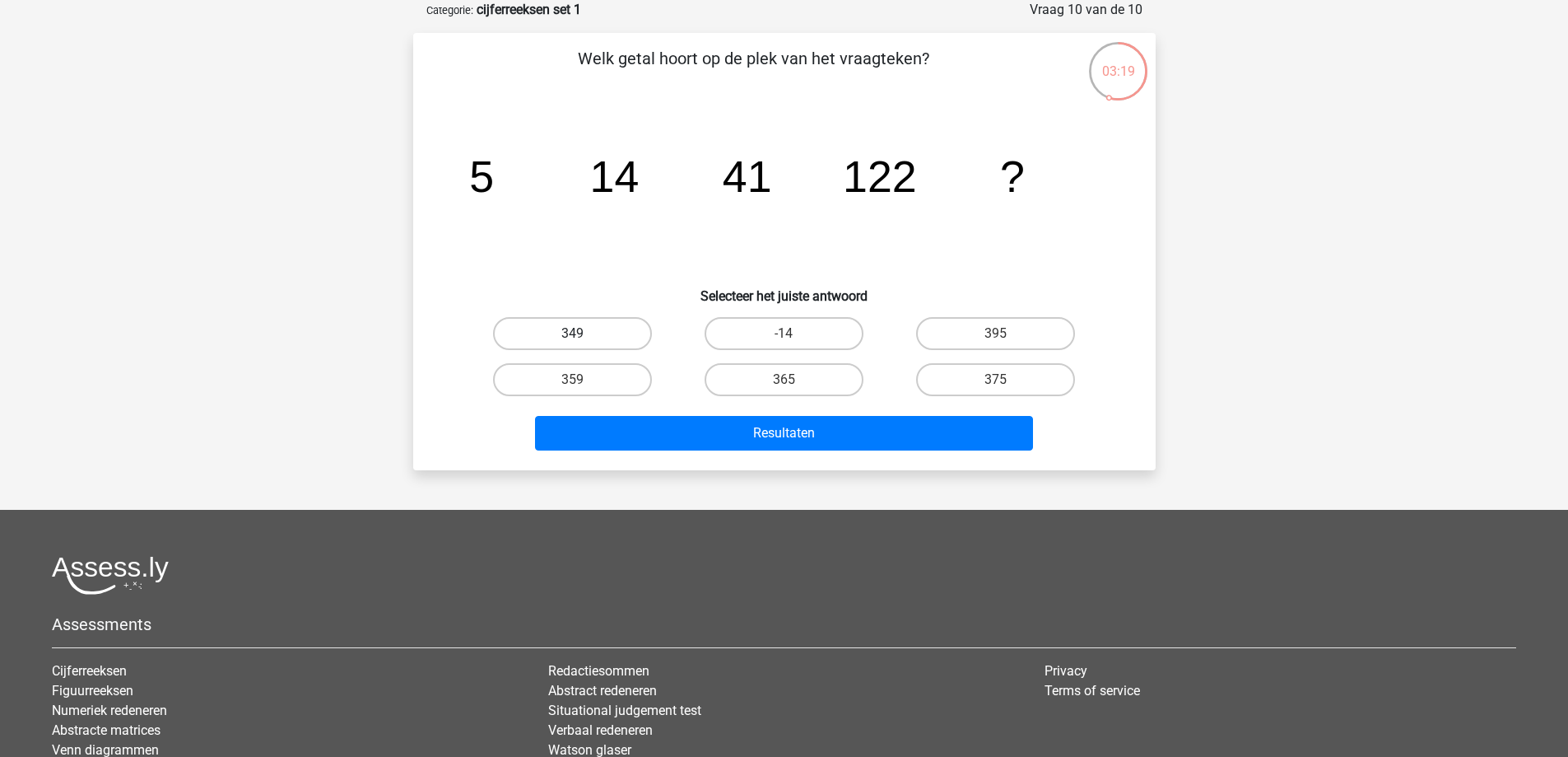
click at [603, 327] on label "349" at bounding box center [573, 334] width 159 height 33
click at [583, 334] on input "349" at bounding box center [577, 339] width 11 height 11
radio input "true"
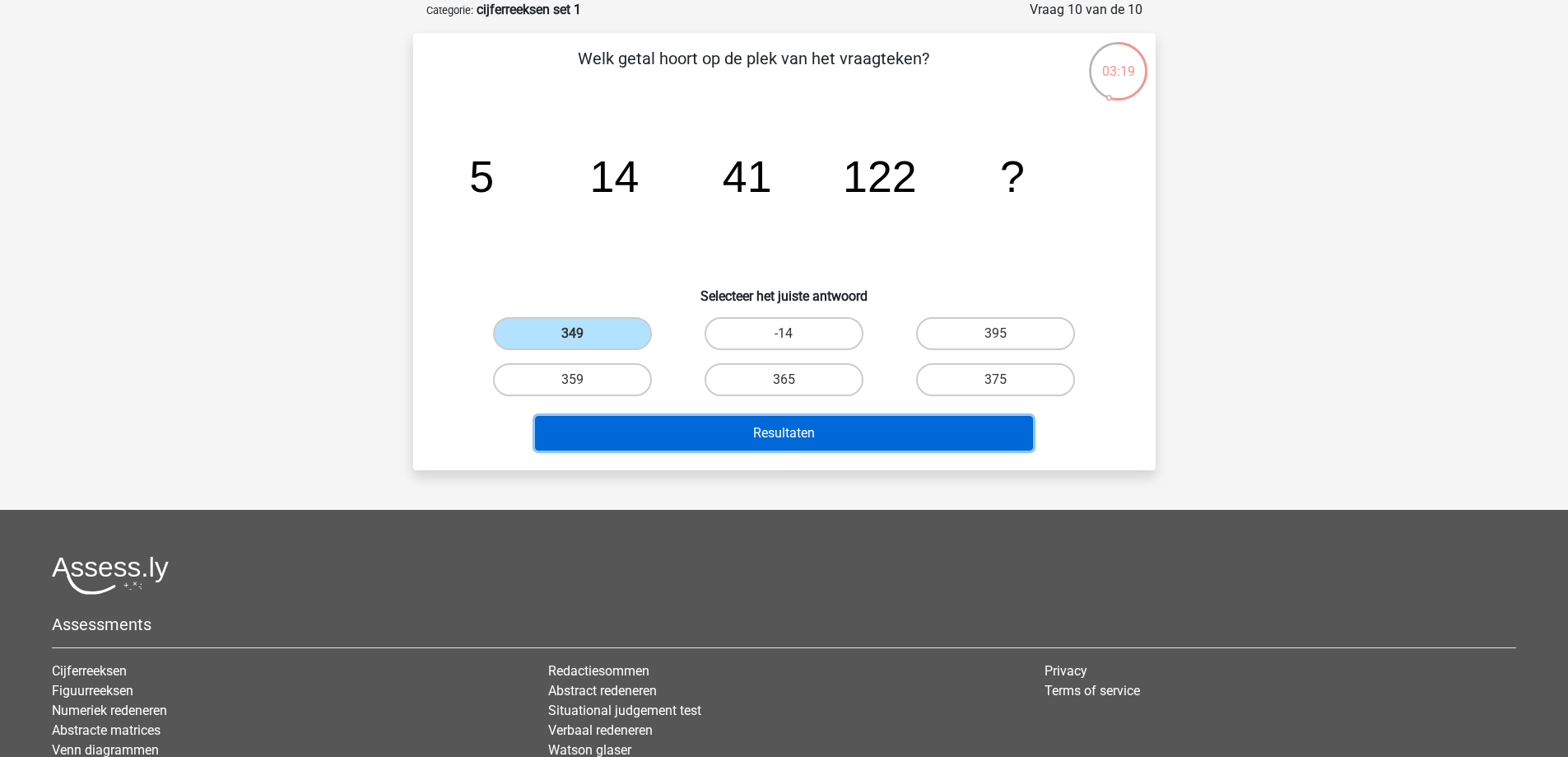
click at [641, 423] on button "Resultaten" at bounding box center [784, 433] width 498 height 35
